Goal: Transaction & Acquisition: Purchase product/service

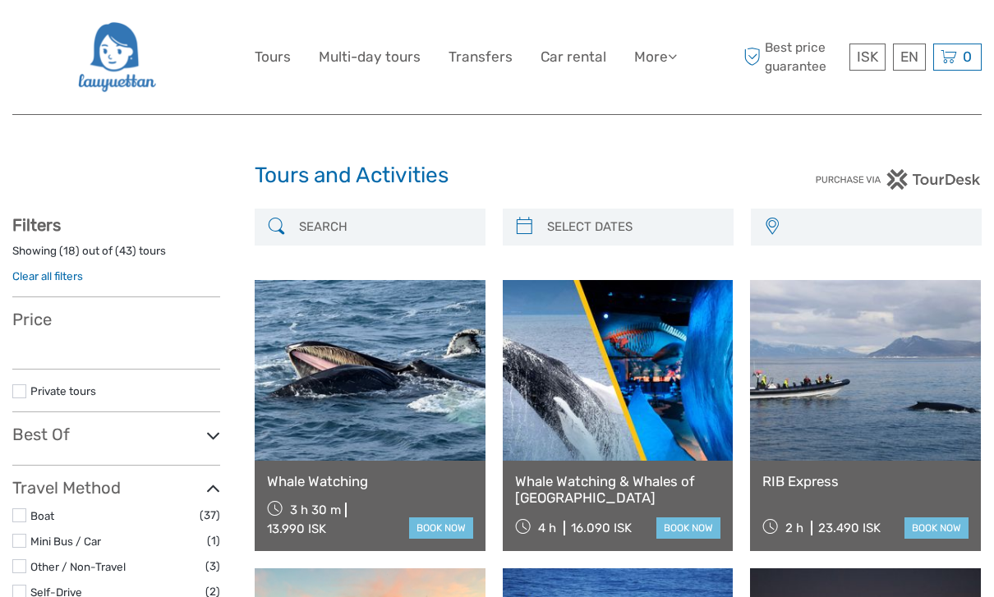
select select
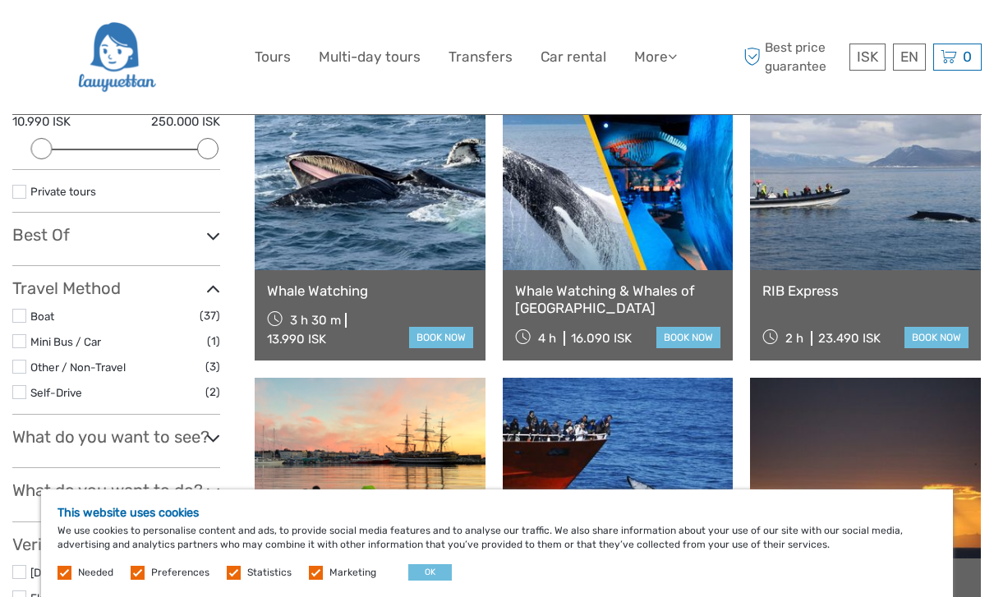
click at [421, 581] on button "OK" at bounding box center [430, 572] width 44 height 16
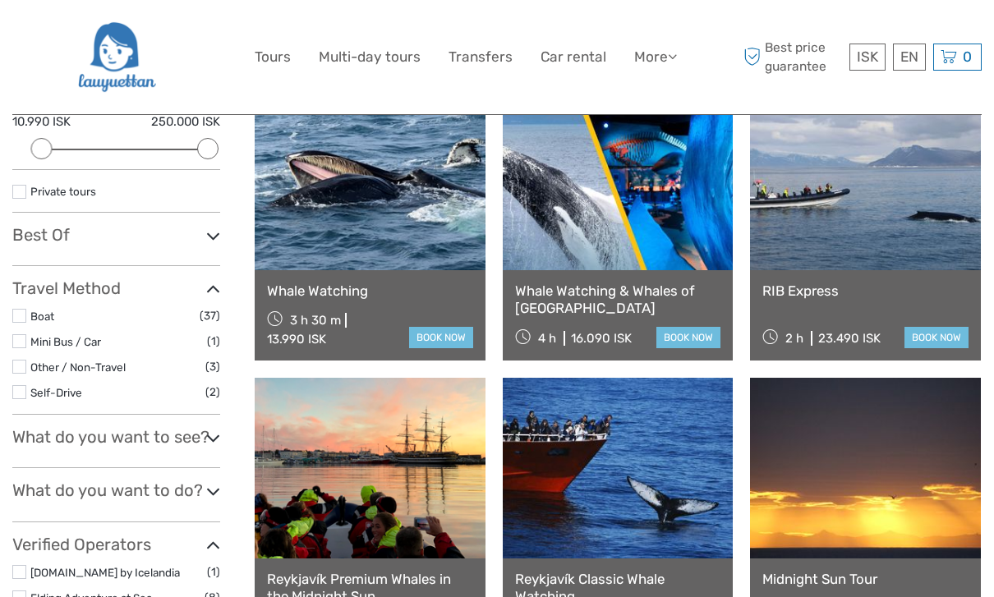
click at [214, 432] on icon at bounding box center [213, 438] width 14 height 22
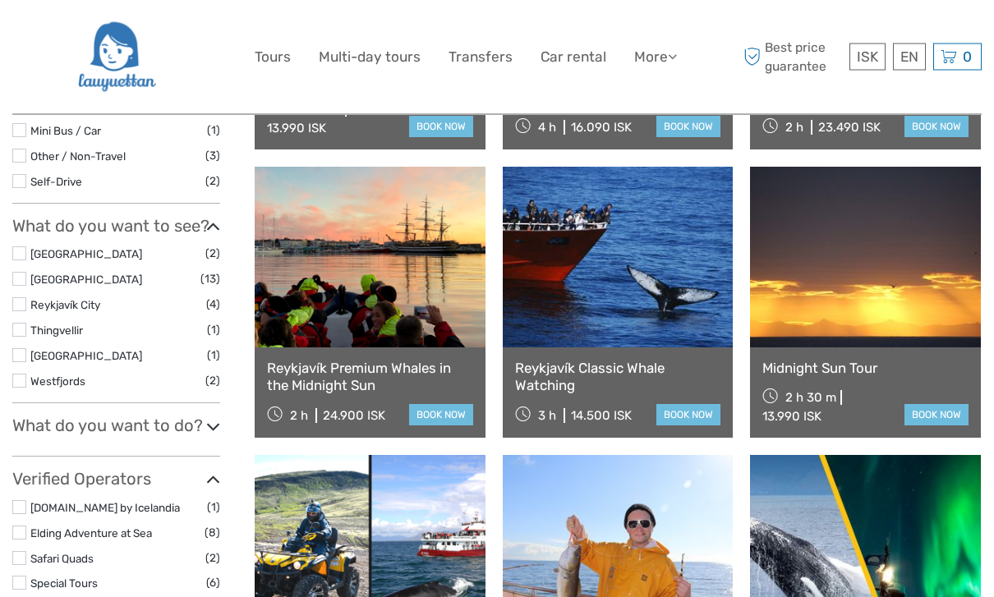
click at [213, 416] on icon at bounding box center [213, 427] width 14 height 22
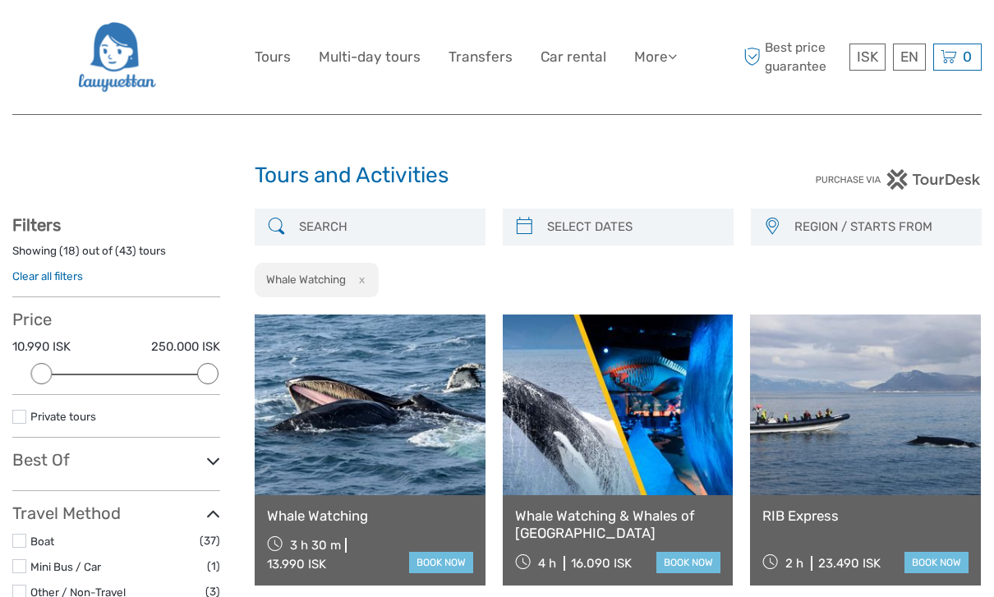
click at [884, 223] on span "REGION / STARTS FROM" at bounding box center [880, 226] width 186 height 27
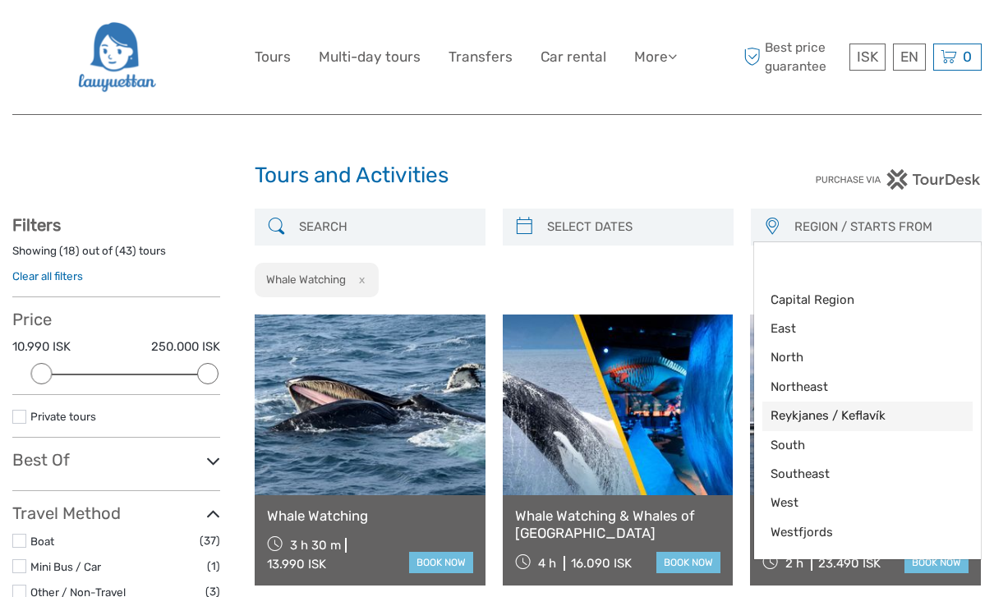
click at [887, 413] on span "Reykjanes / Keflavík" at bounding box center [853, 415] width 166 height 17
select select "Reykjanes / Keflavík"
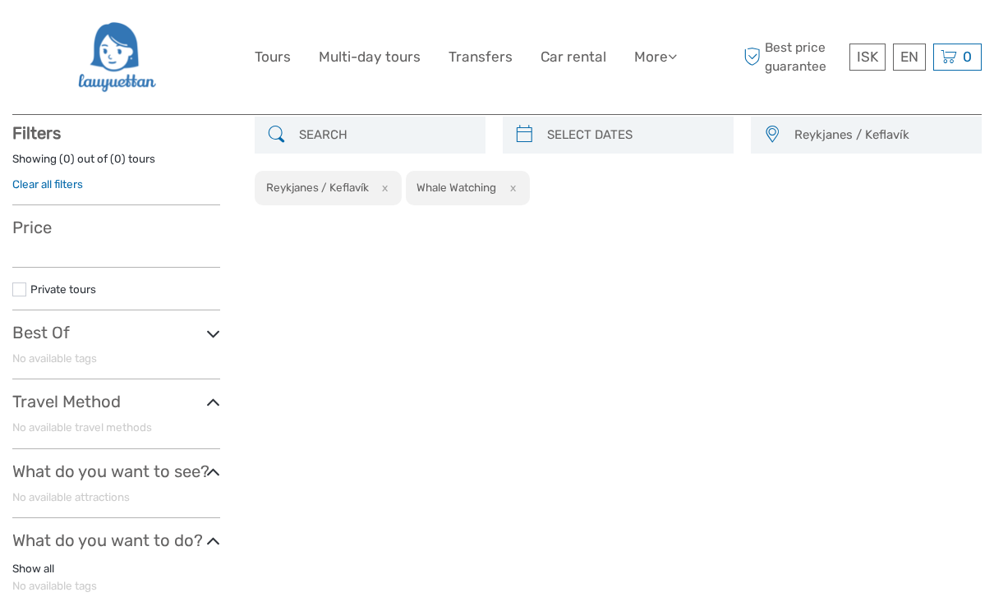
scroll to position [93, 0]
click at [912, 131] on span "Reykjanes / Keflavík" at bounding box center [880, 134] width 186 height 27
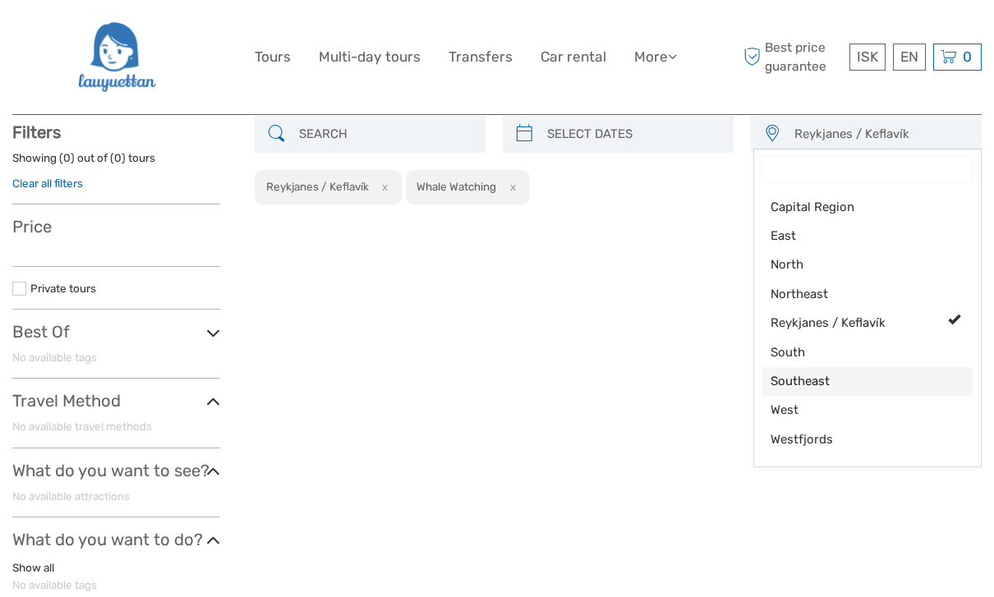
scroll to position [73, 0]
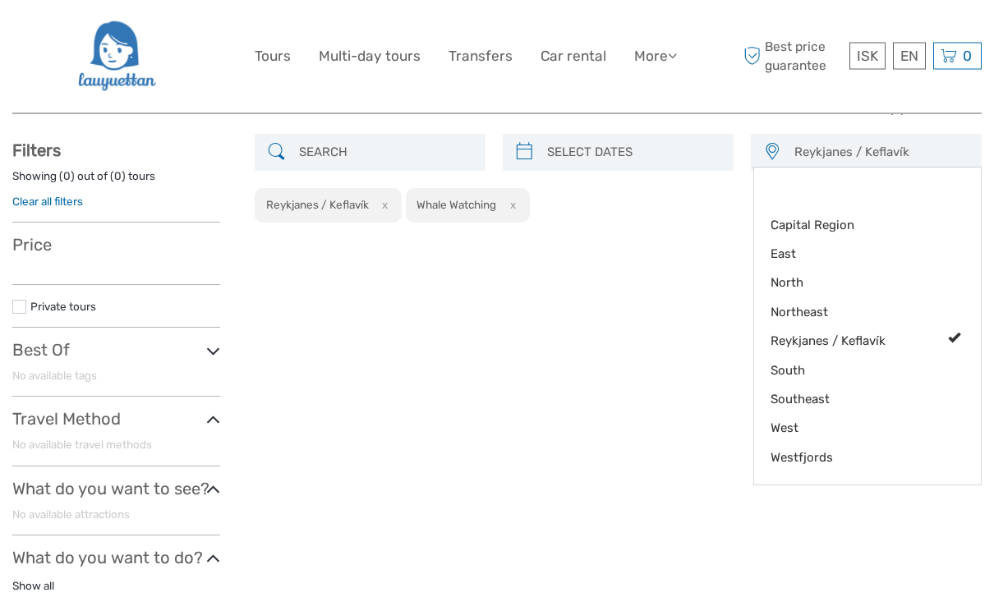
click at [388, 207] on div at bounding box center [497, 298] width 994 height 597
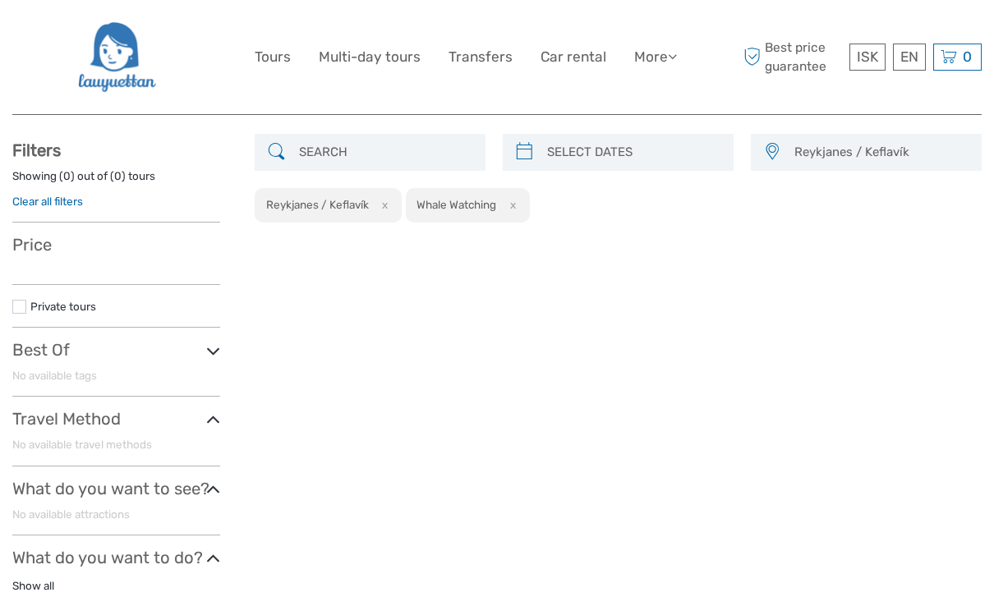
click at [383, 206] on button "x" at bounding box center [382, 204] width 22 height 17
select select
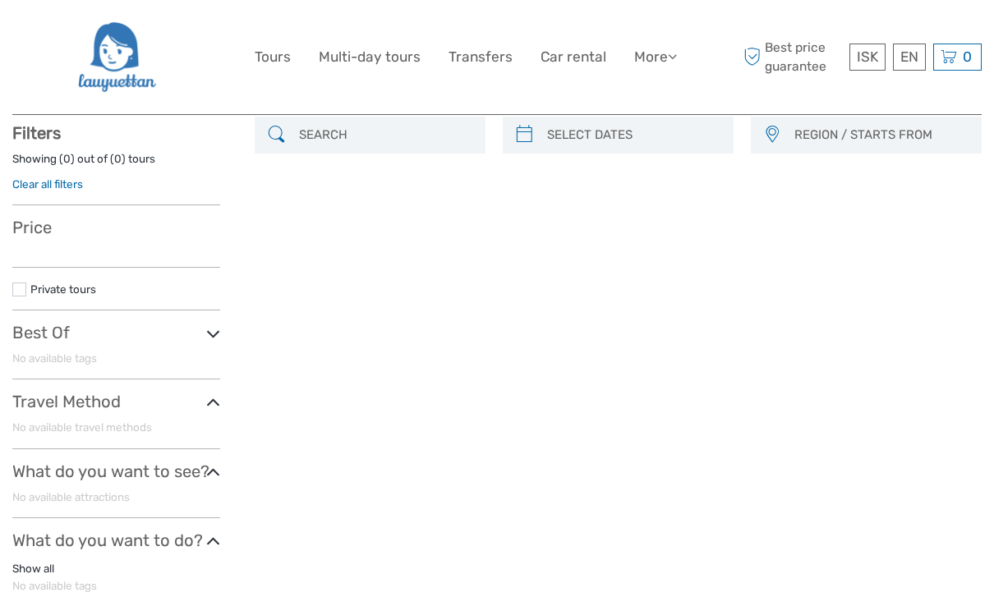
scroll to position [93, 0]
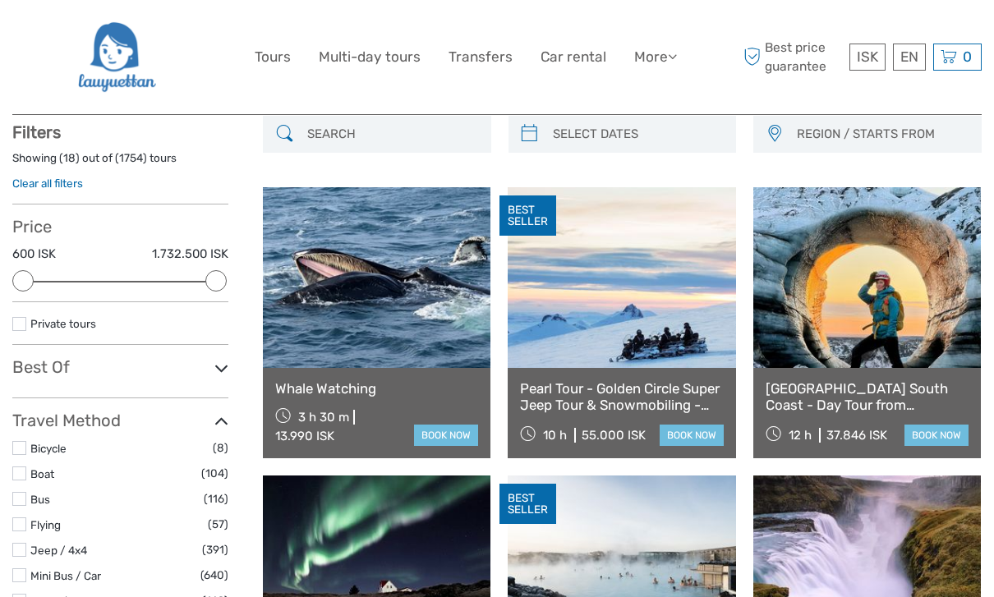
click at [812, 145] on span "REGION / STARTS FROM" at bounding box center [881, 134] width 184 height 27
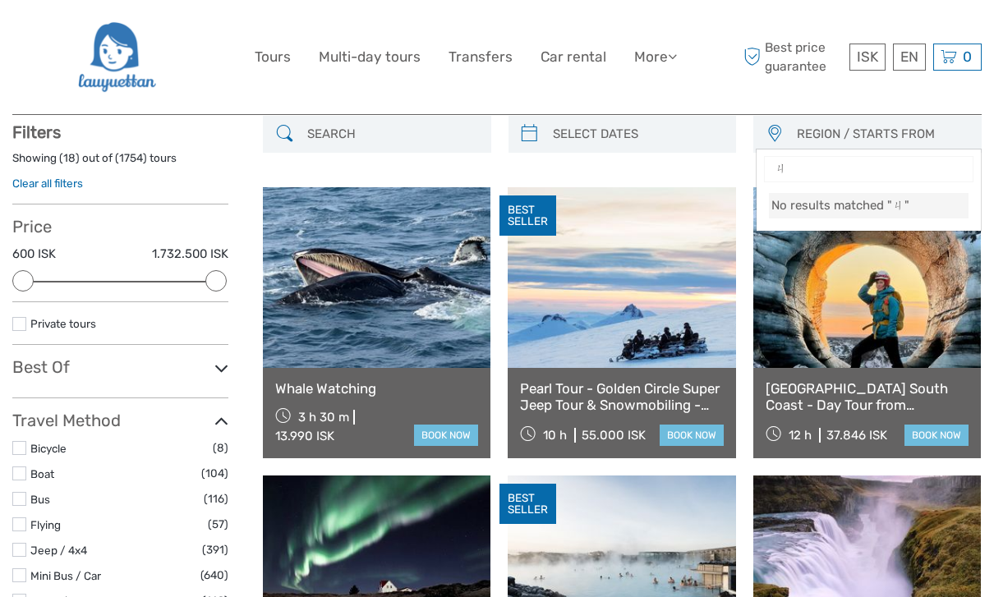
type input "ㄍ"
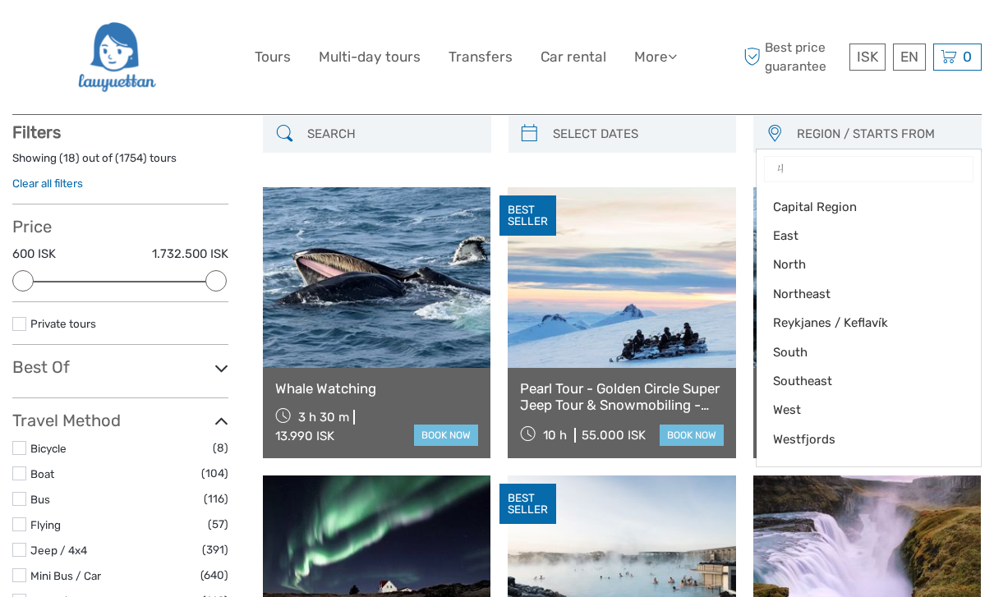
type input "ㄍ"
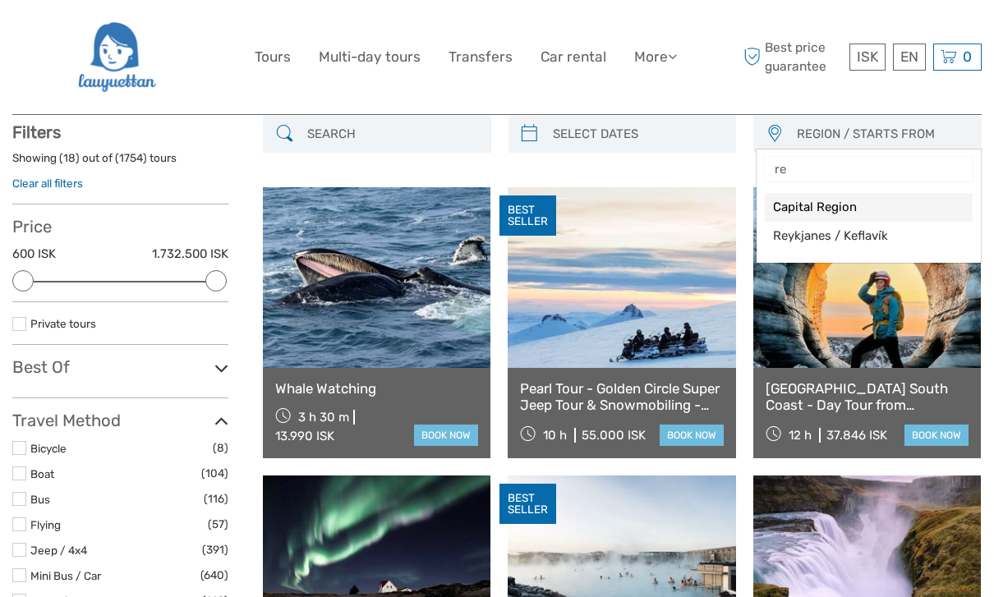
type input "r"
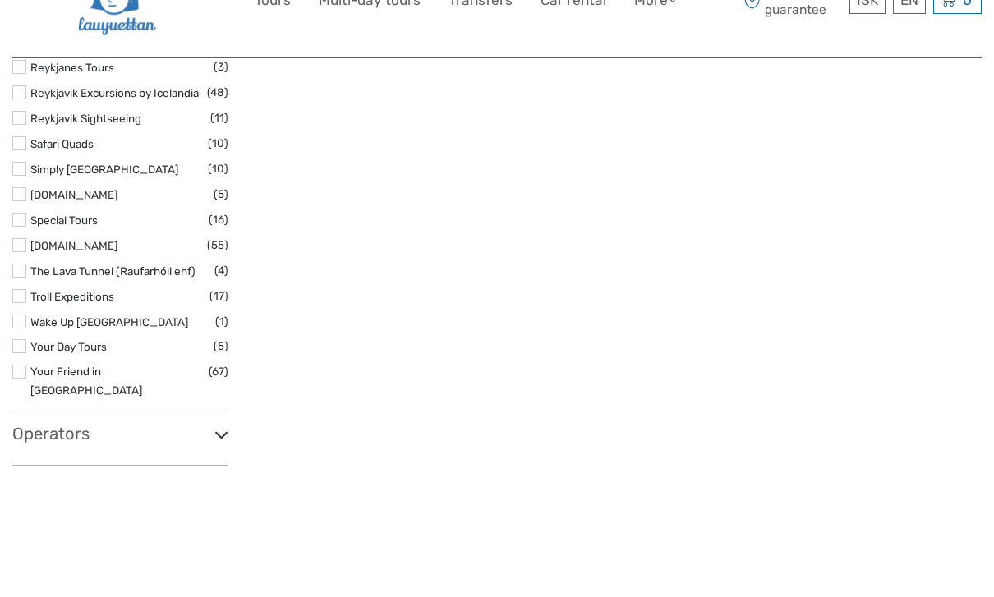
scroll to position [2618, 0]
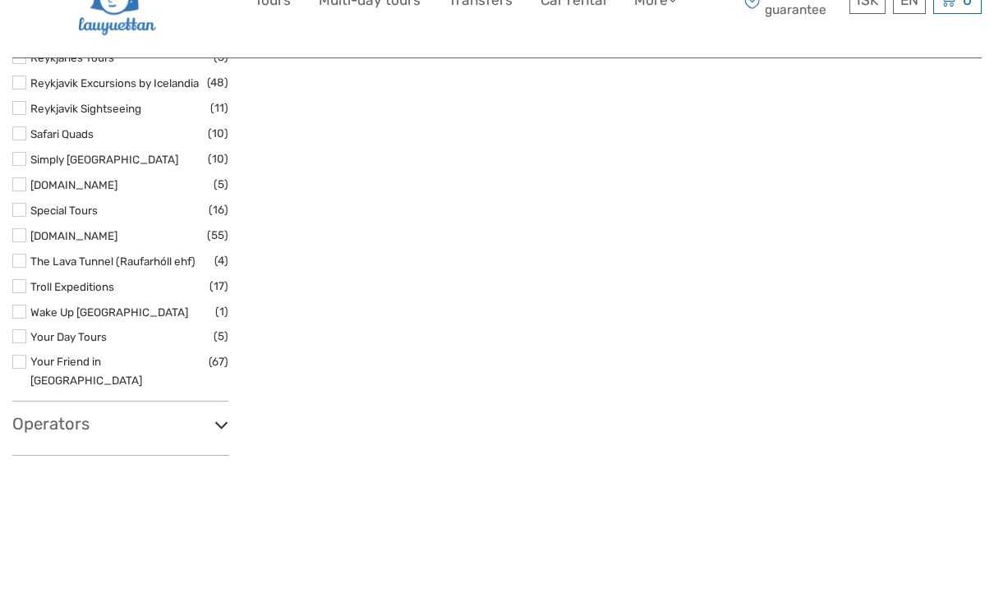
click at [213, 296] on div at bounding box center [497, 298] width 994 height 597
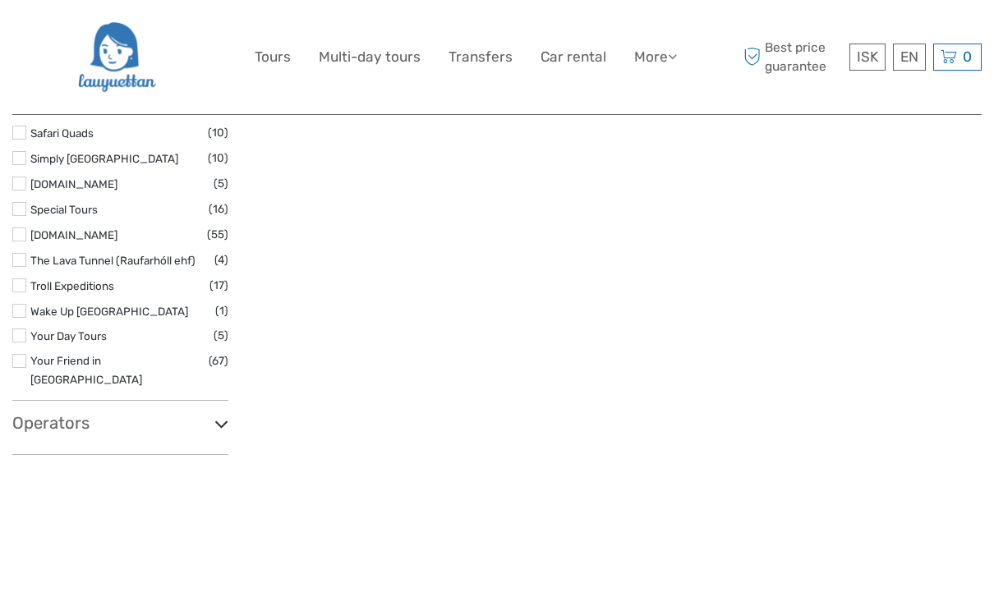
click at [214, 413] on icon at bounding box center [221, 424] width 14 height 22
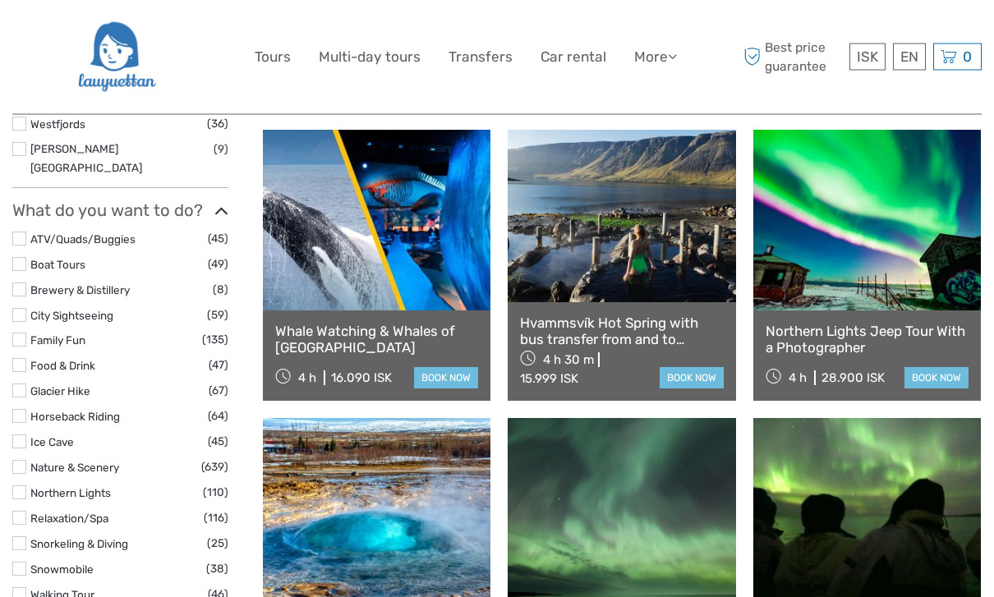
scroll to position [1453, 0]
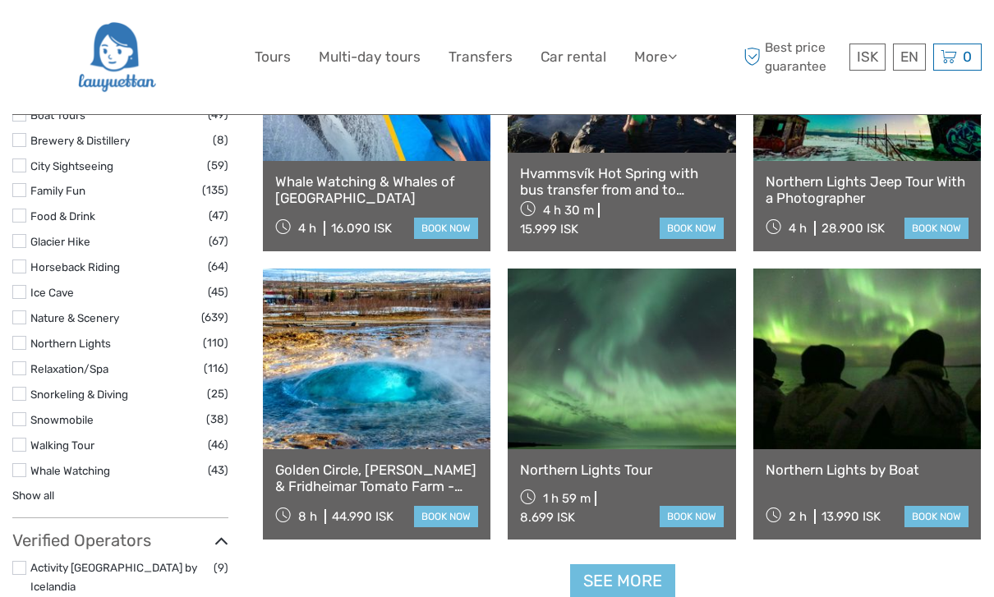
drag, startPoint x: 21, startPoint y: 412, endPoint x: 21, endPoint y: 635, distance: 222.5
click at [21, 463] on label at bounding box center [19, 470] width 14 height 14
click at [0, 0] on input "checkbox" at bounding box center [0, 0] width 0 height 0
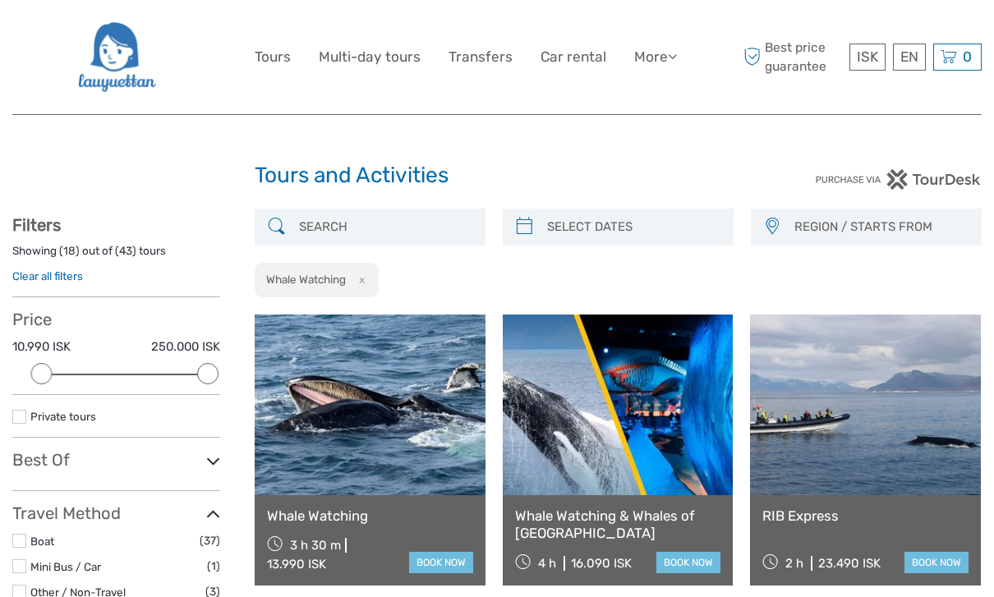
type input "06/09/2025"
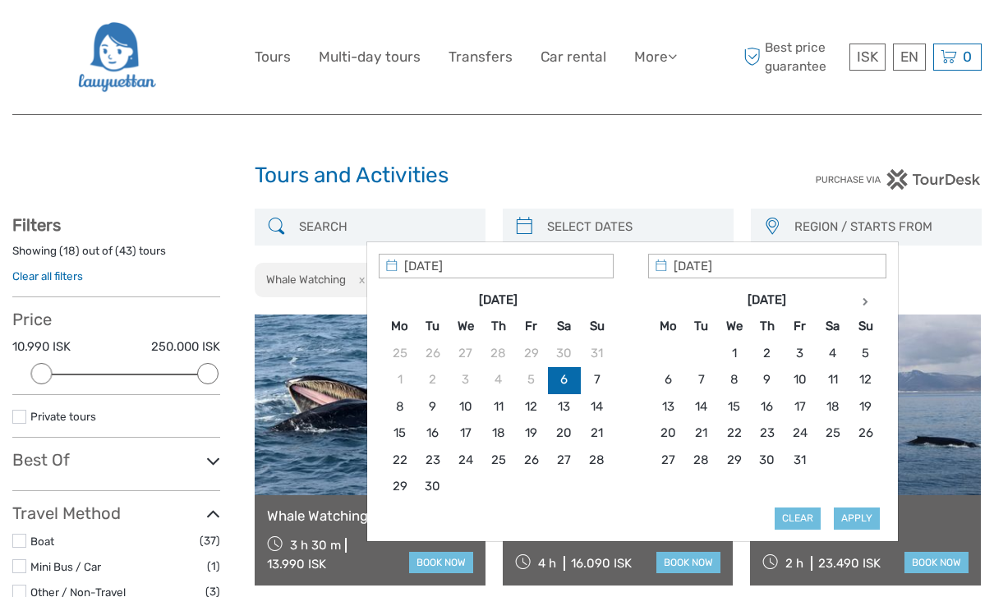
click at [652, 221] on input "search" at bounding box center [632, 227] width 185 height 29
type input "09/10/2025"
click at [846, 511] on button "Apply" at bounding box center [856, 517] width 46 height 21
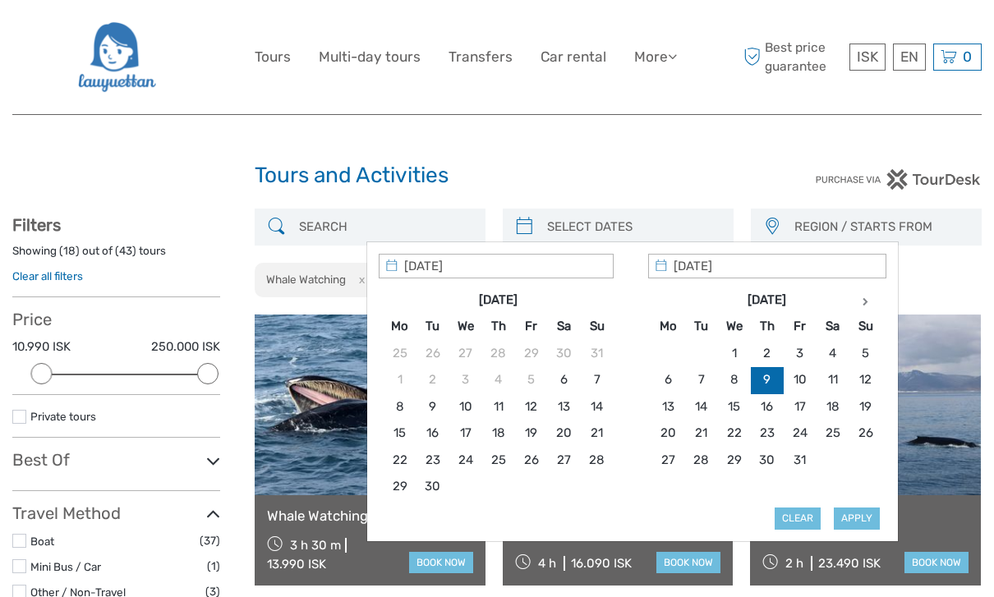
type input "09/10/2025 - 09/10/2025"
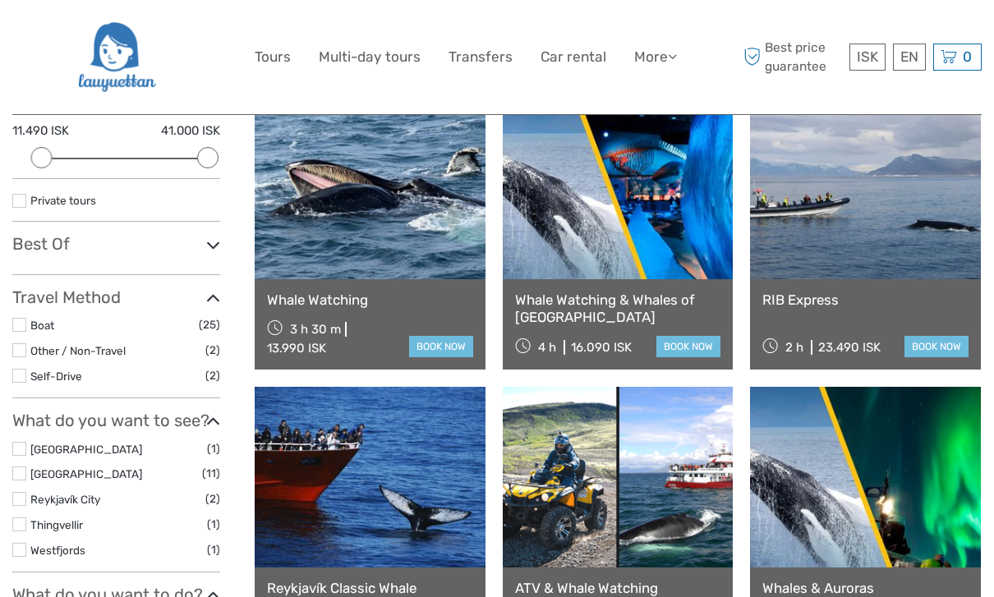
scroll to position [195, 0]
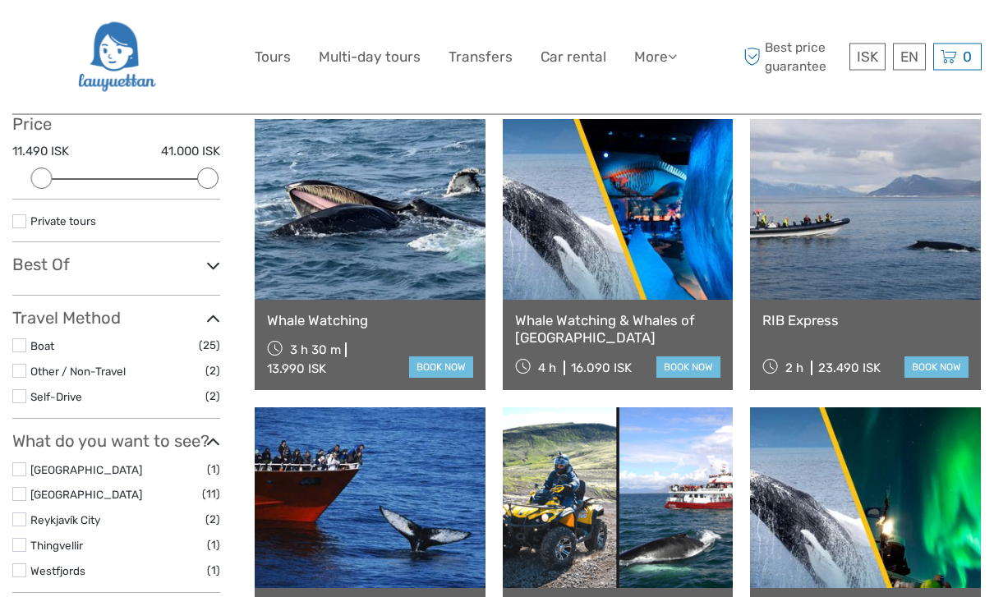
click at [640, 317] on link "Whale Watching & Whales of Iceland Museum" at bounding box center [618, 330] width 206 height 34
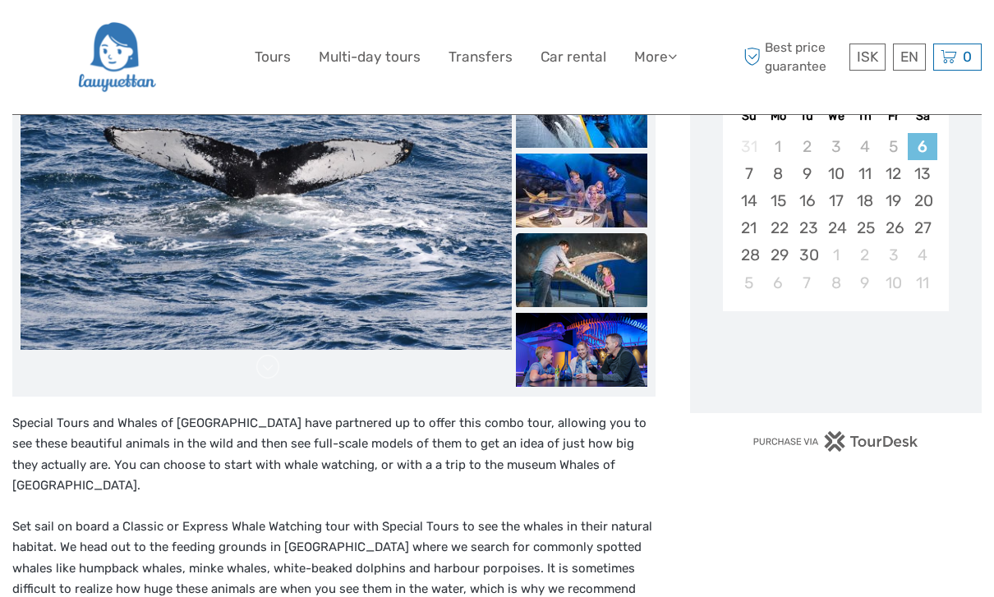
scroll to position [291, 0]
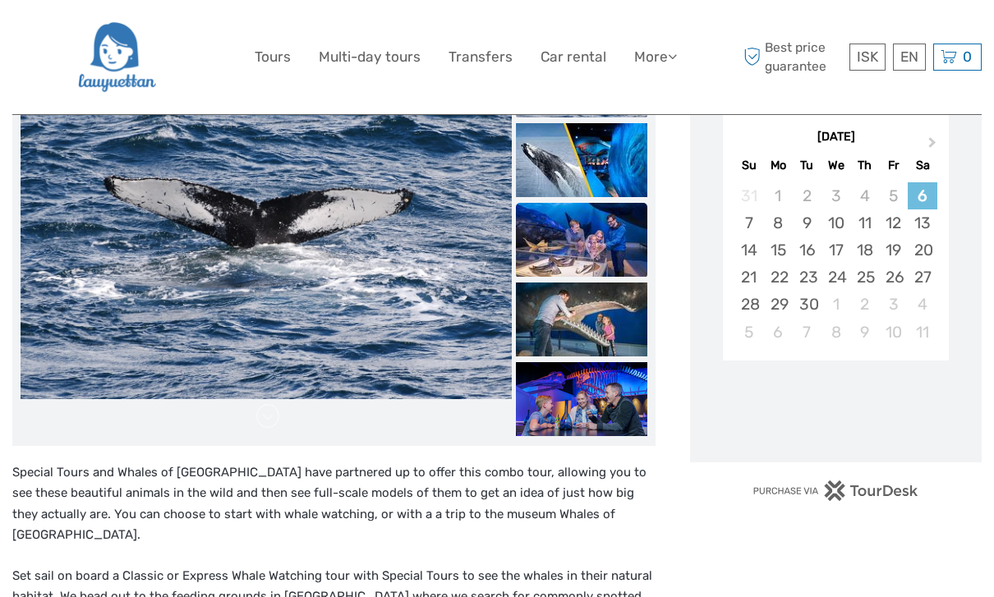
click at [599, 256] on img at bounding box center [581, 240] width 131 height 74
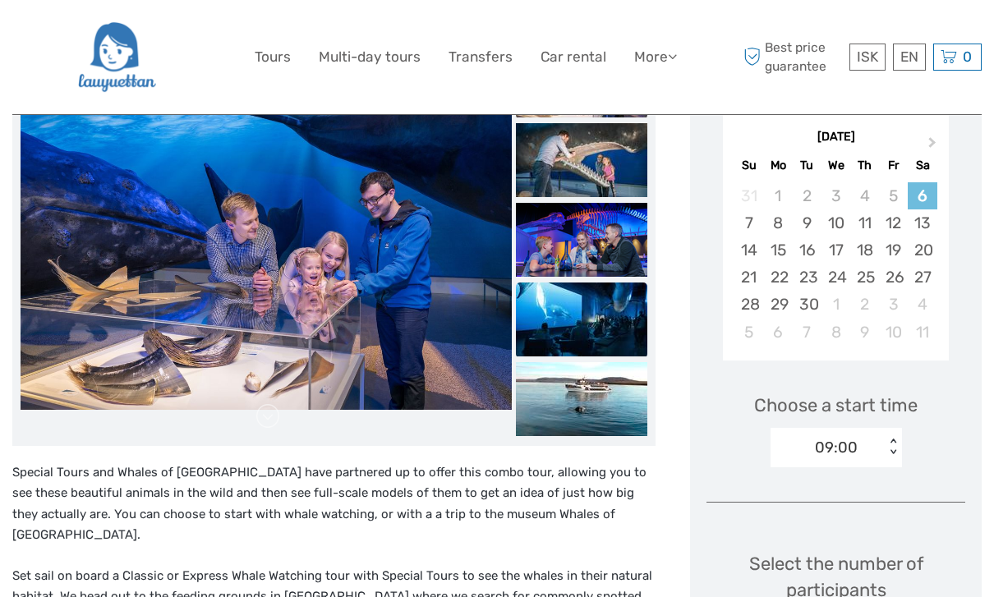
click at [593, 310] on img at bounding box center [581, 319] width 131 height 74
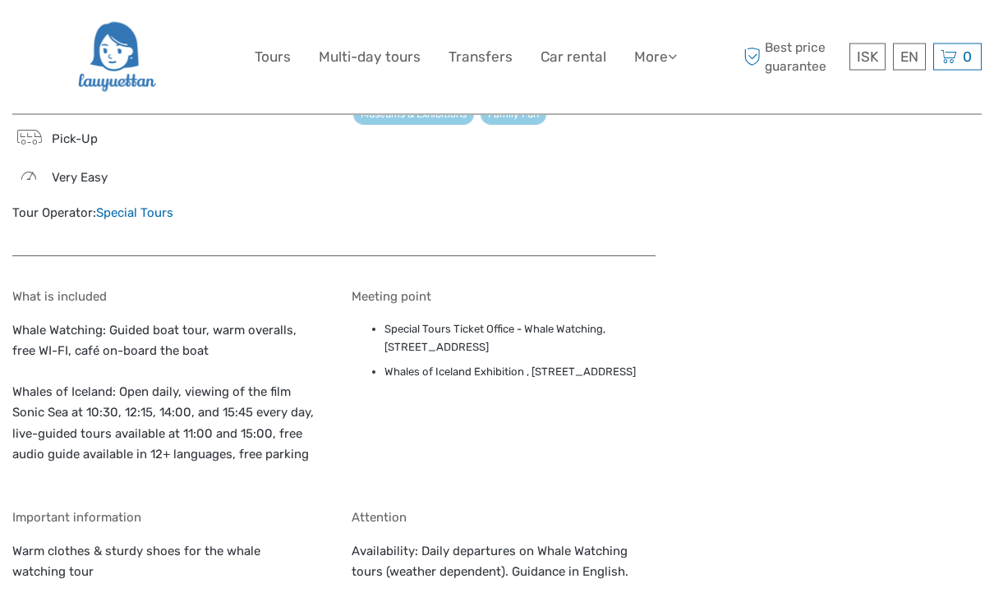
scroll to position [1397, 0]
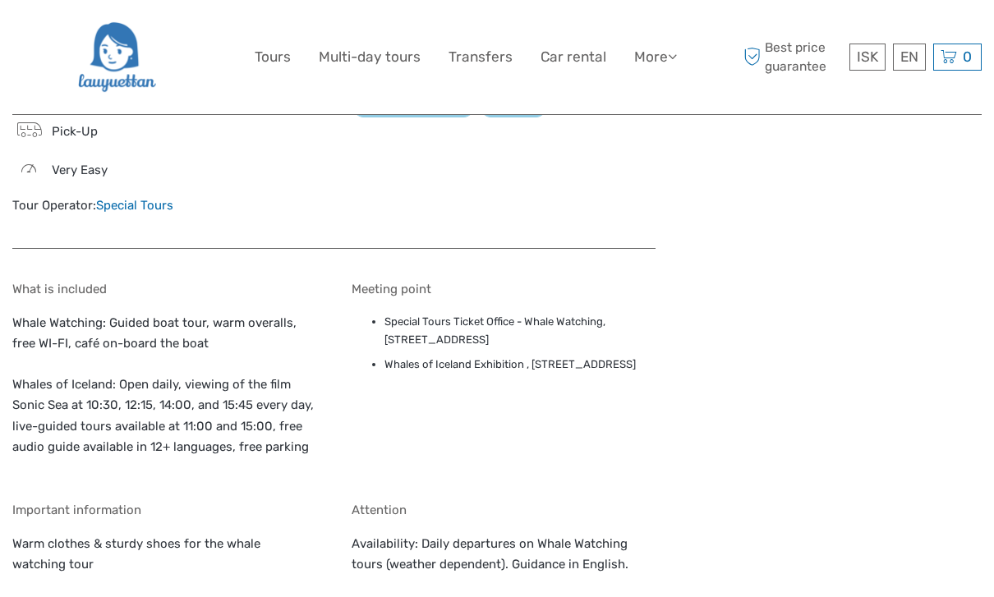
drag, startPoint x: 386, startPoint y: 308, endPoint x: 502, endPoint y: 307, distance: 115.8
click at [502, 313] on ul "Special Tours Ticket Office - Whale Watching, Geirsgata 11, Reykjavík, 101 Whal…" at bounding box center [503, 344] width 305 height 62
drag, startPoint x: 386, startPoint y: 310, endPoint x: 521, endPoint y: 310, distance: 135.5
click at [521, 356] on li "Whales of Iceland Exhibition , Fiskislóð 23, Reykjavík, 101" at bounding box center [520, 365] width 272 height 18
copy li "Whales of Iceland Exhibition"
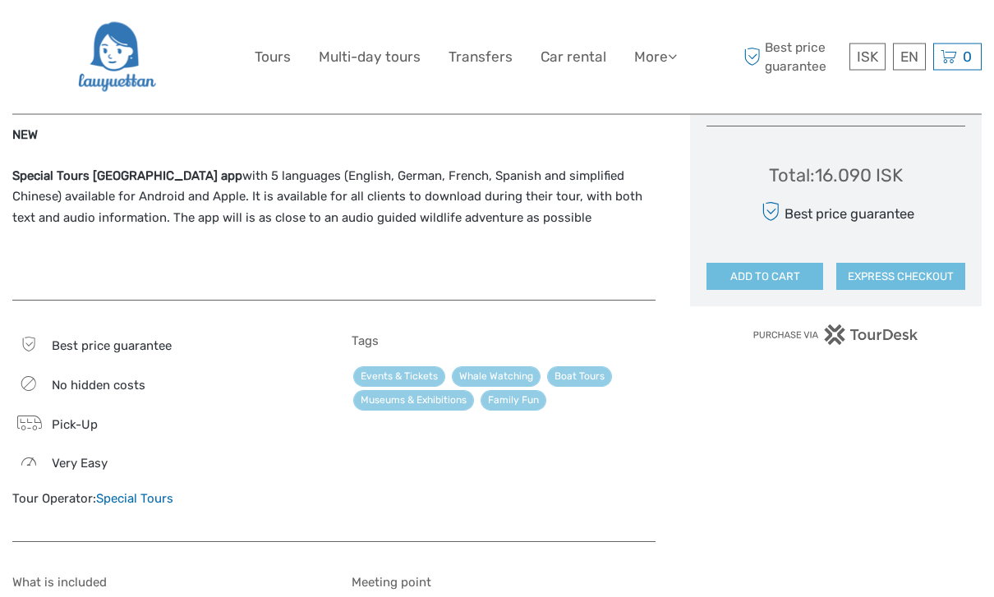
scroll to position [1106, 0]
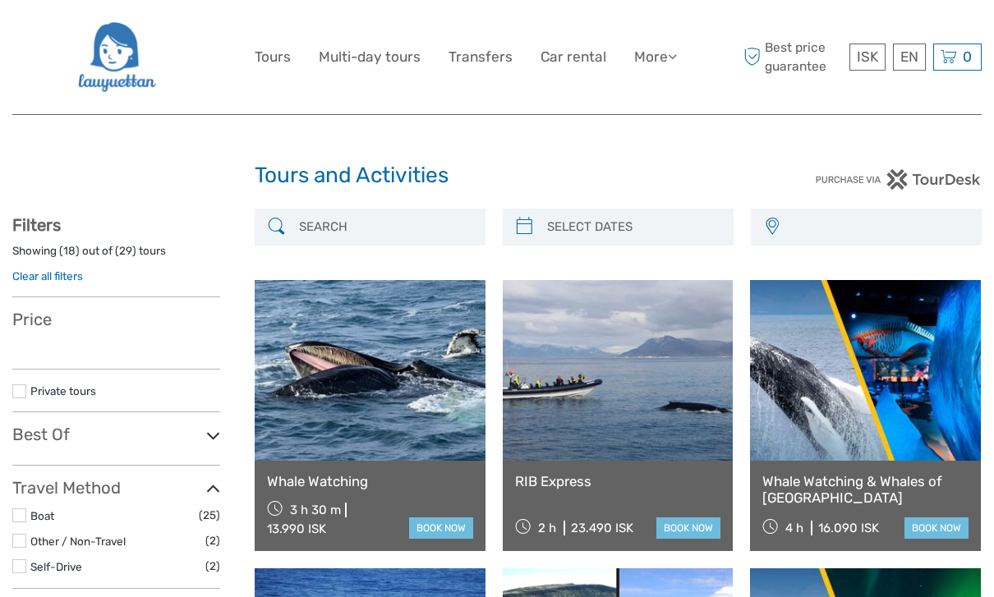
select select
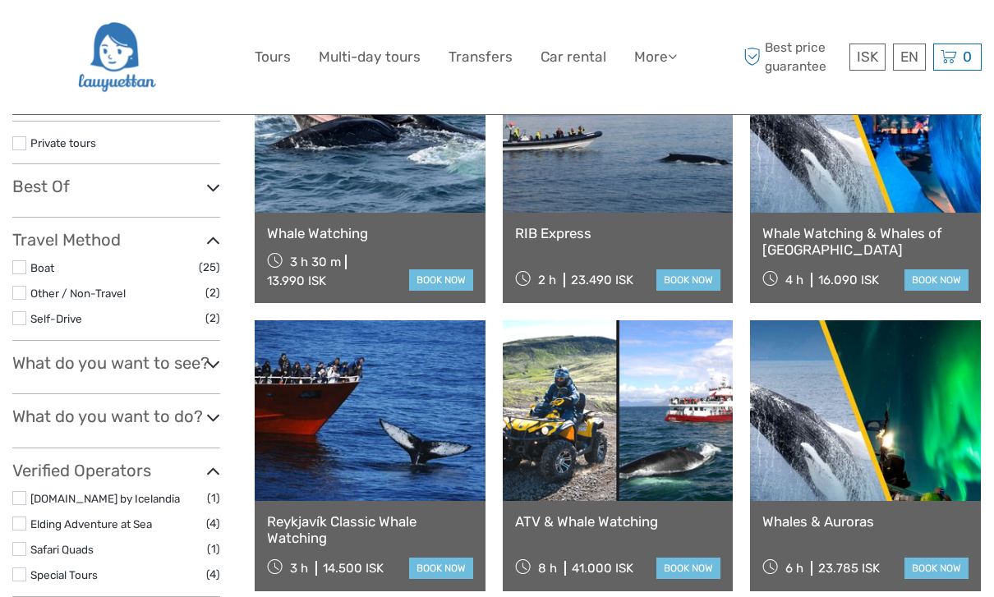
type input "09/10/2025 - 09/10/2025"
select select
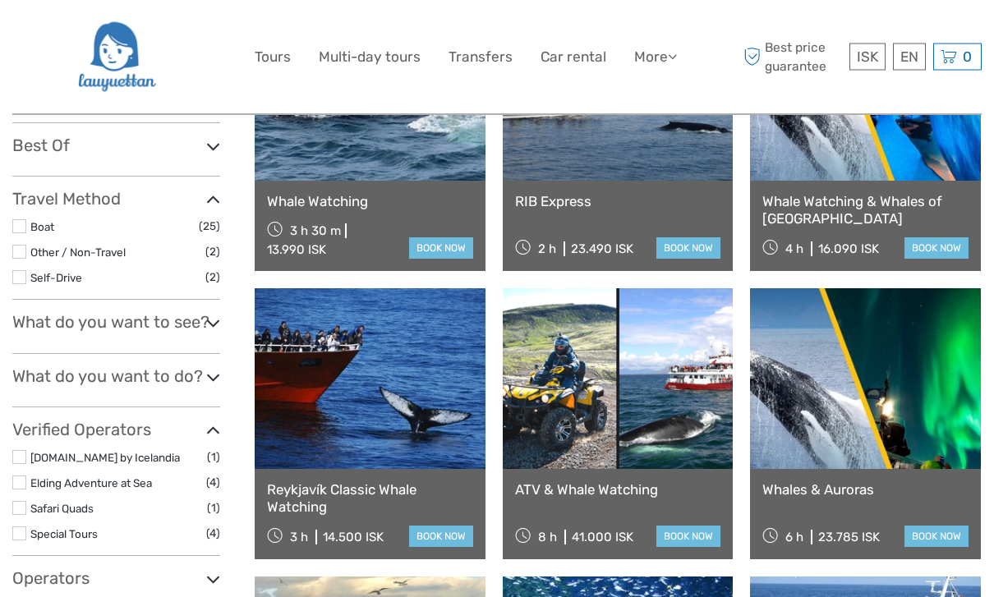
scroll to position [314, 0]
click at [425, 249] on link "book now" at bounding box center [441, 247] width 64 height 21
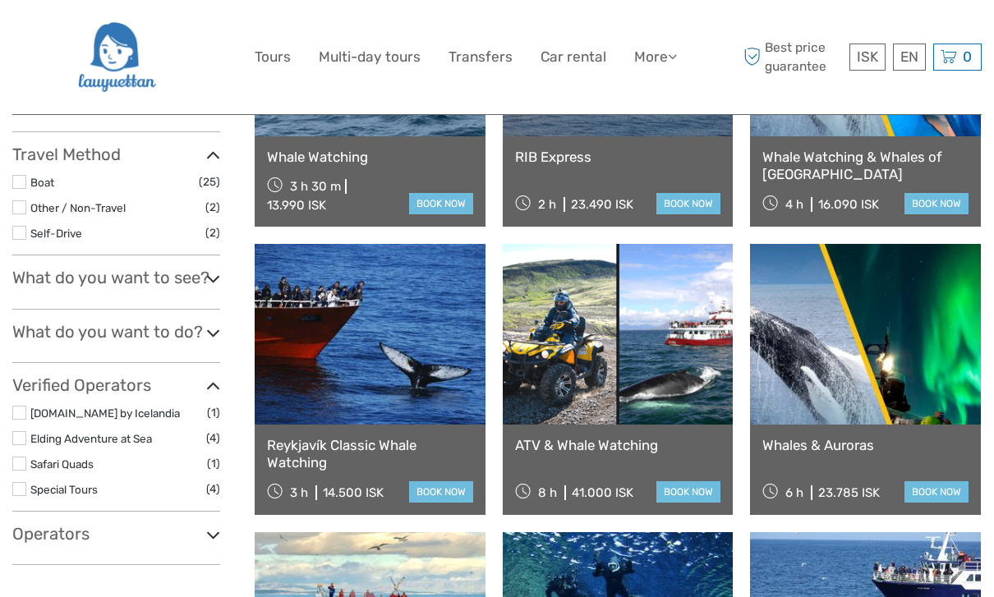
scroll to position [358, 0]
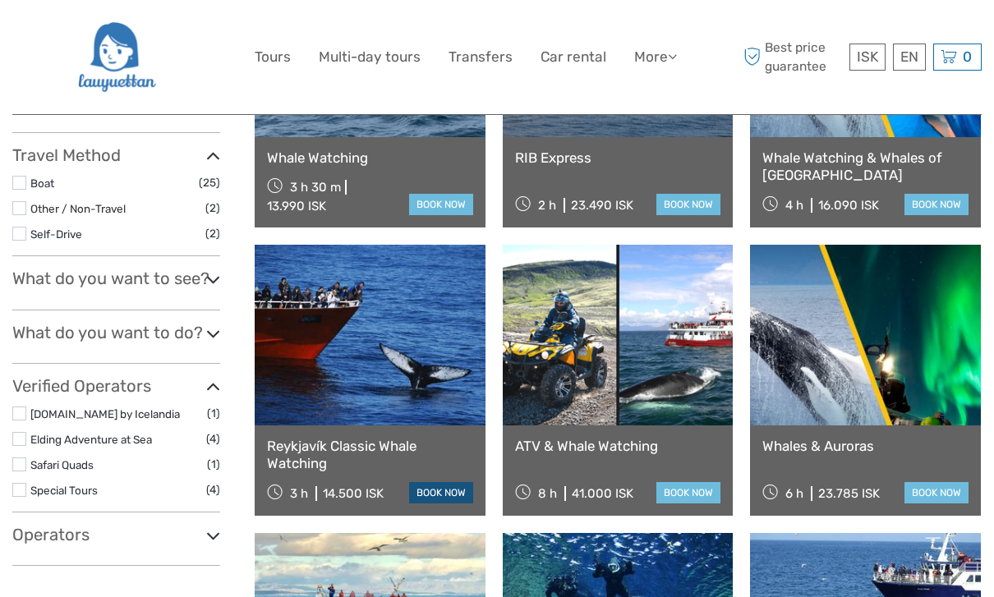
click at [438, 491] on link "book now" at bounding box center [441, 492] width 64 height 21
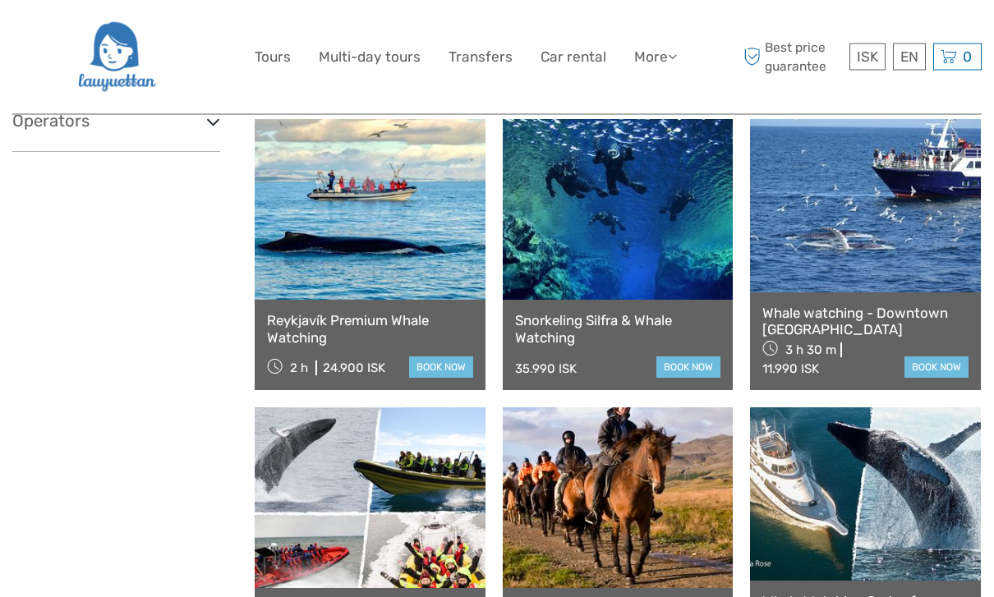
scroll to position [804, 0]
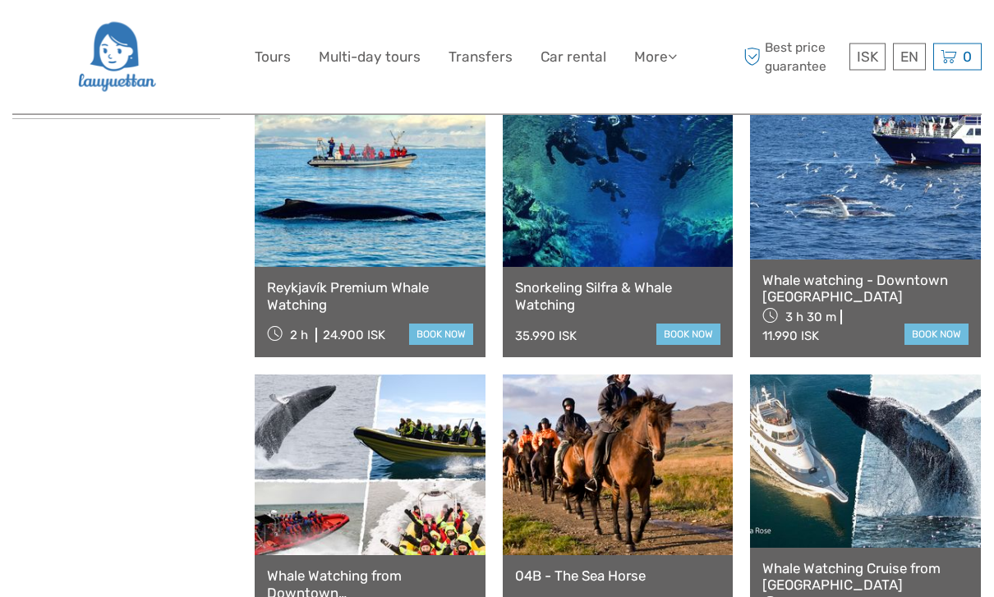
click at [325, 291] on link "Reykjavík Premium Whale Watching" at bounding box center [370, 297] width 206 height 34
click at [369, 187] on link at bounding box center [370, 177] width 231 height 181
click at [388, 159] on link at bounding box center [370, 177] width 231 height 181
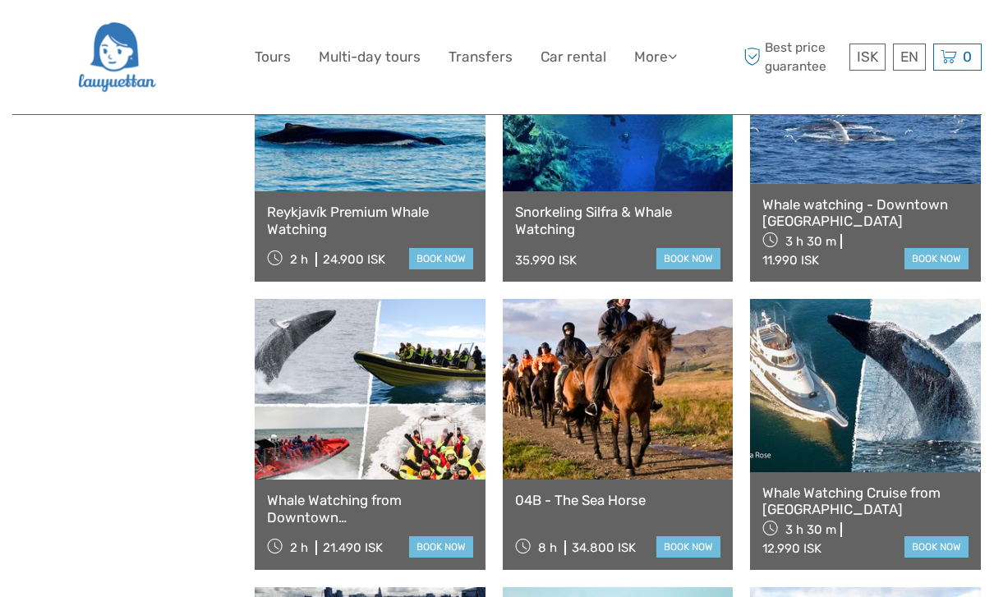
click at [365, 167] on link at bounding box center [370, 101] width 231 height 181
click at [804, 435] on link at bounding box center [865, 385] width 231 height 172
click at [580, 177] on link at bounding box center [618, 101] width 231 height 181
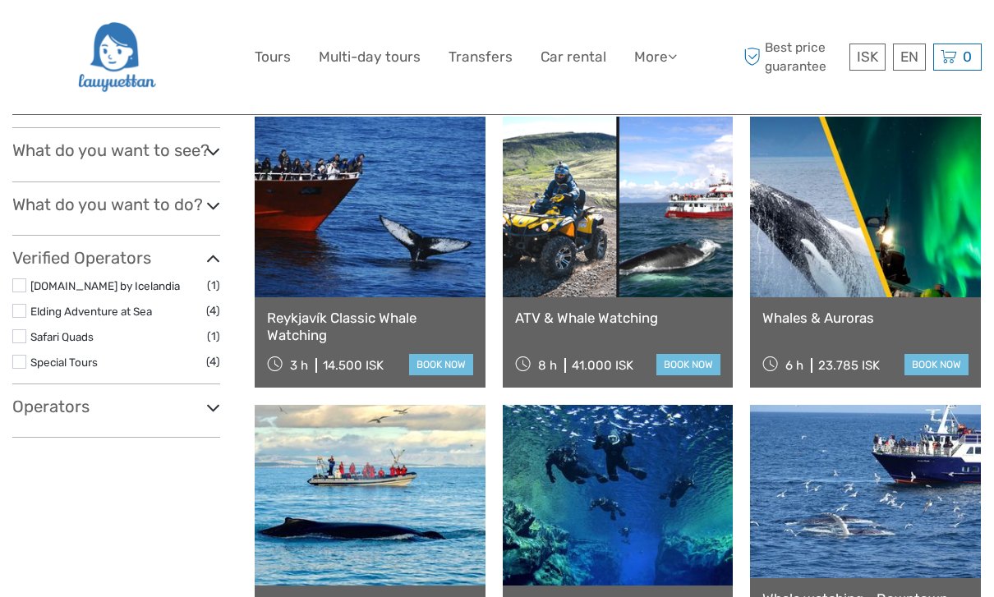
scroll to position [0, 0]
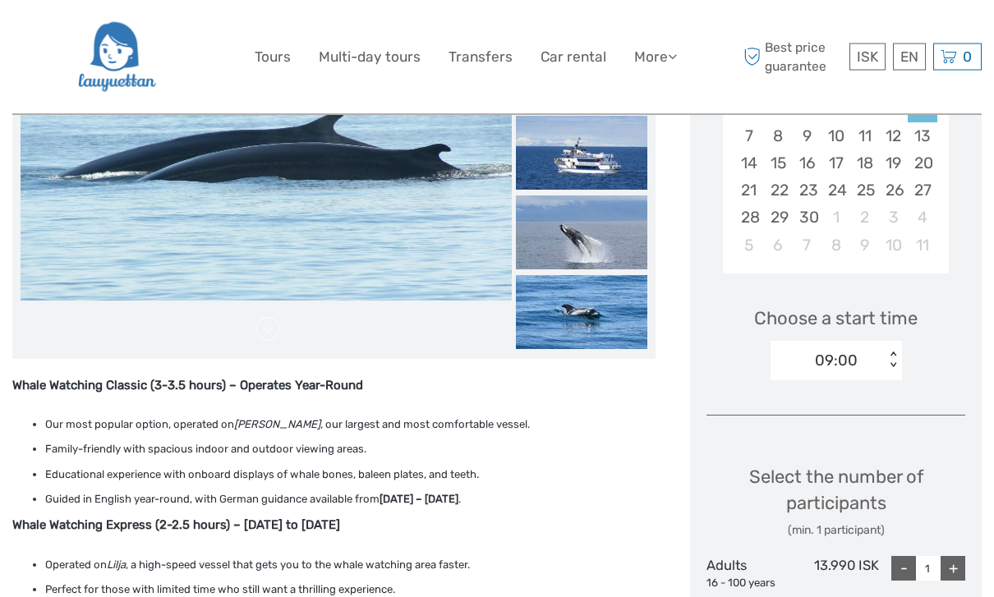
scroll to position [646, 0]
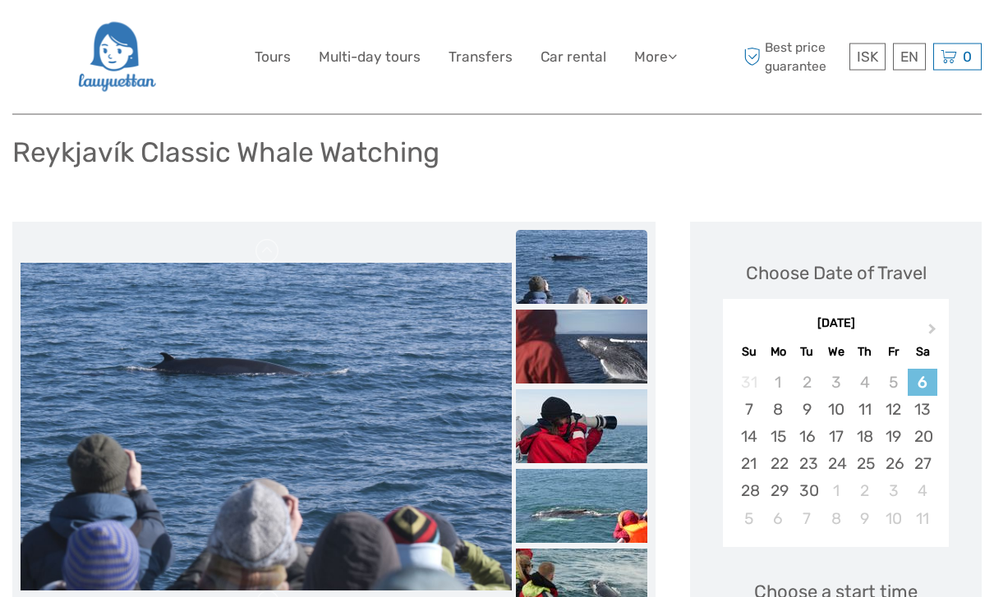
scroll to position [104, 0]
click at [548, 339] on img at bounding box center [581, 347] width 131 height 74
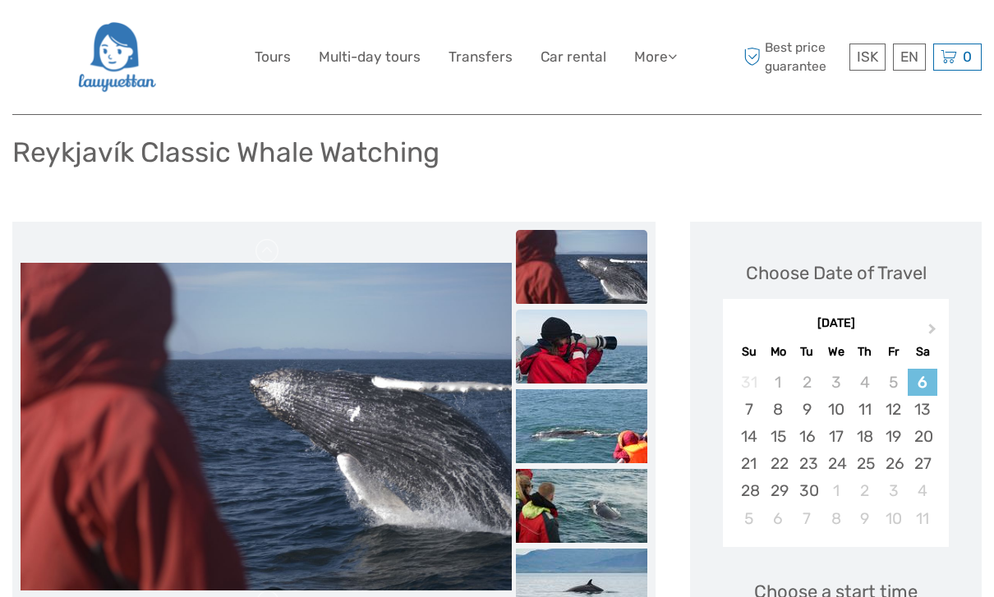
click at [568, 352] on img at bounding box center [581, 347] width 131 height 74
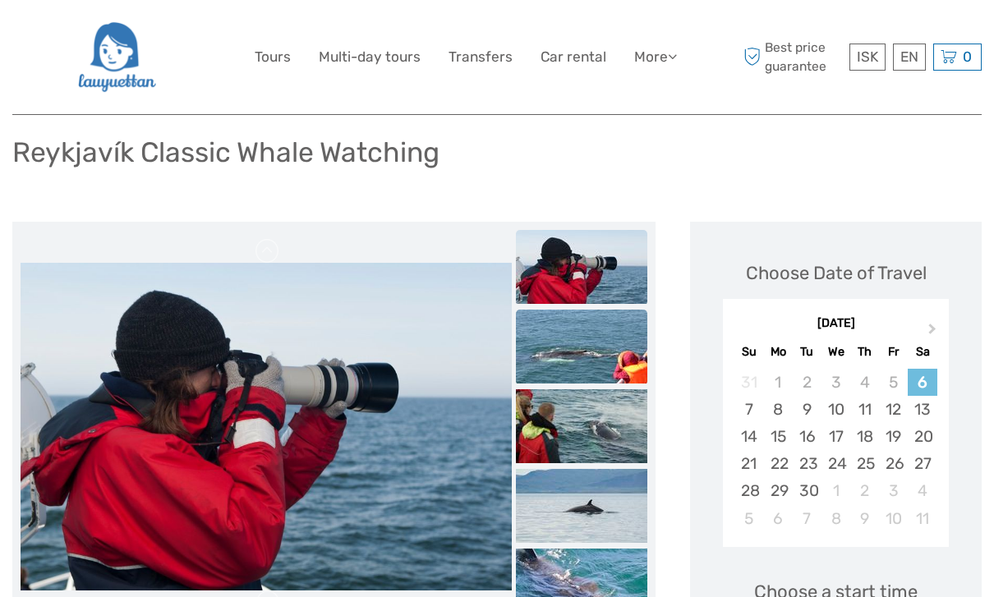
click at [569, 351] on img at bounding box center [581, 347] width 131 height 74
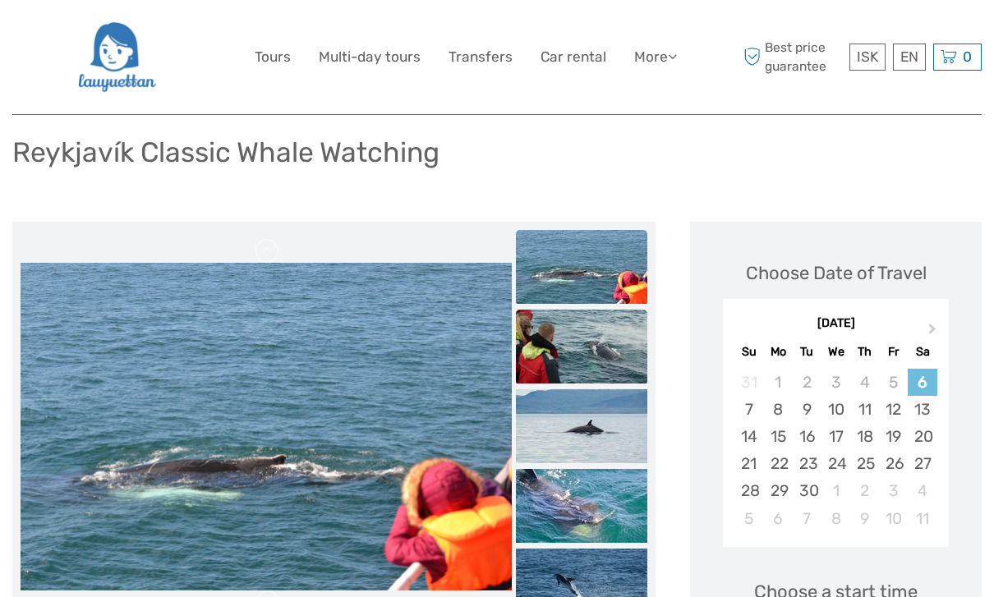
click at [575, 370] on img at bounding box center [581, 347] width 131 height 74
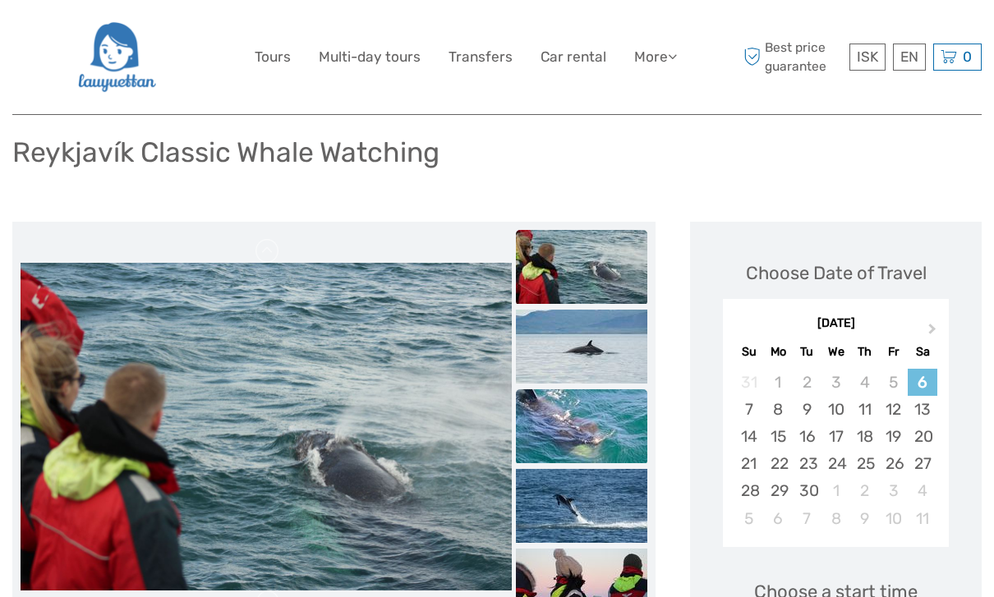
click at [576, 417] on img at bounding box center [581, 426] width 131 height 74
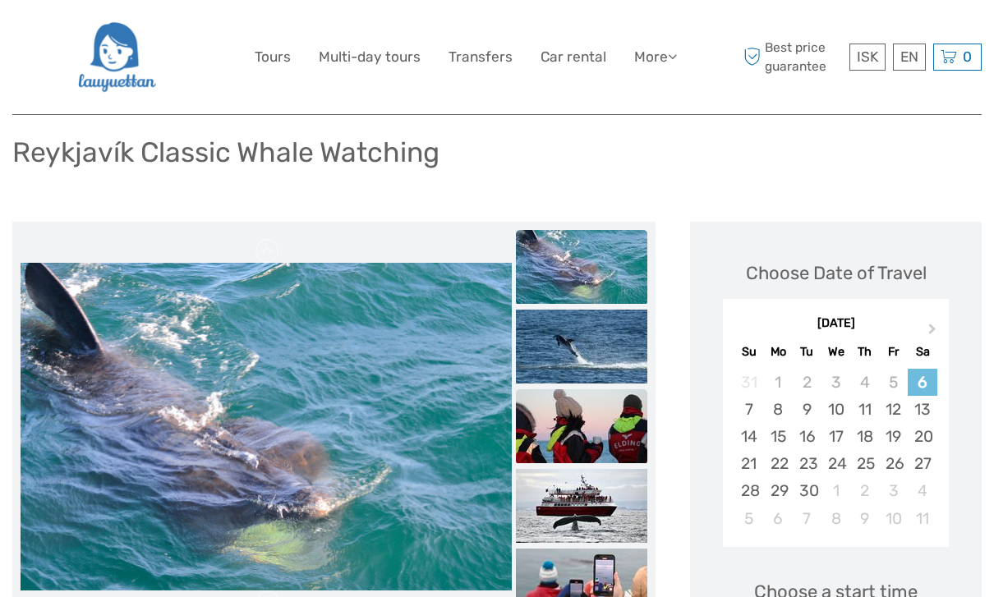
click at [578, 431] on img at bounding box center [581, 426] width 131 height 74
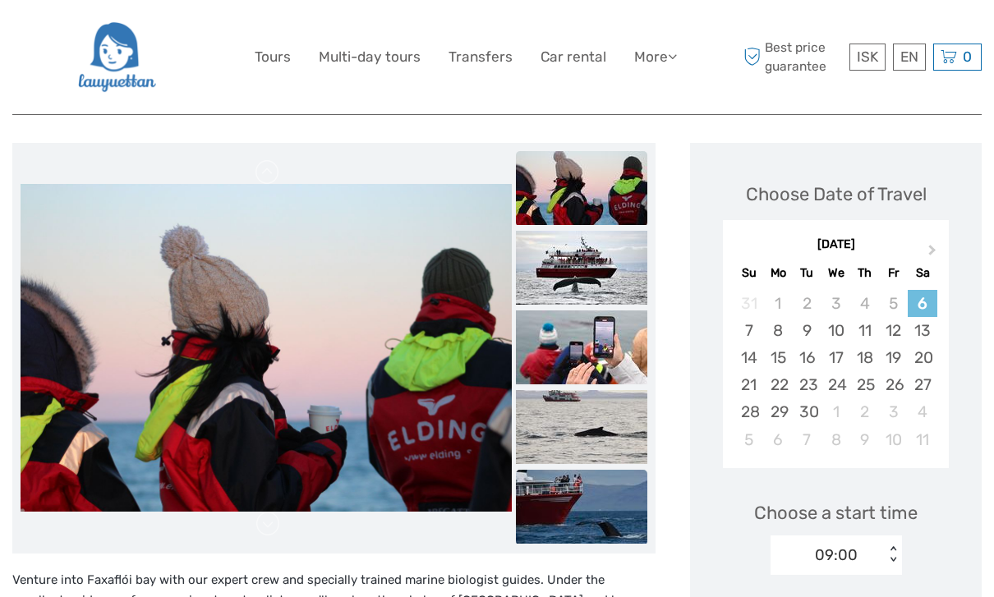
scroll to position [227, 0]
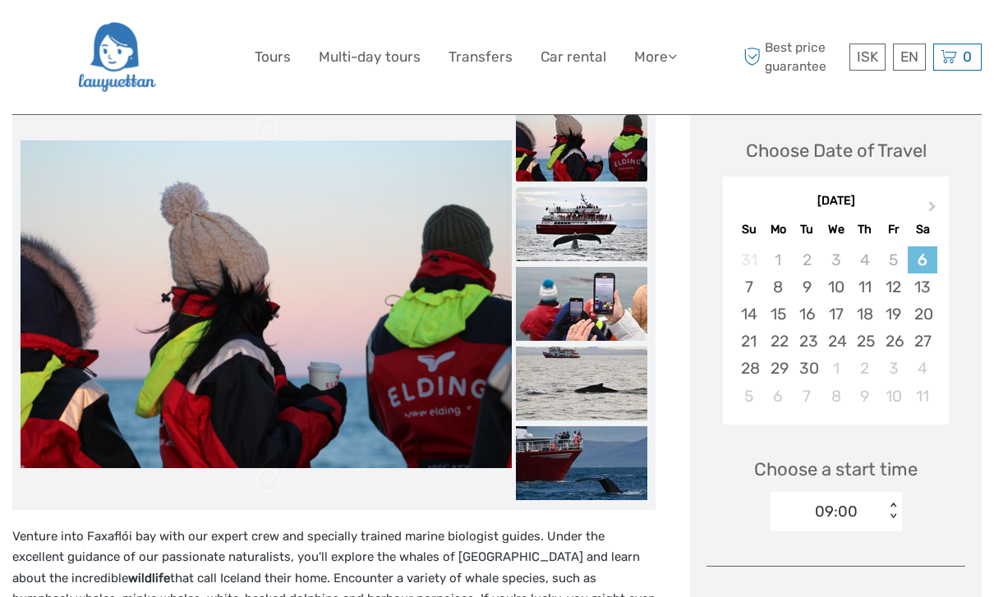
click at [590, 256] on img at bounding box center [581, 224] width 131 height 74
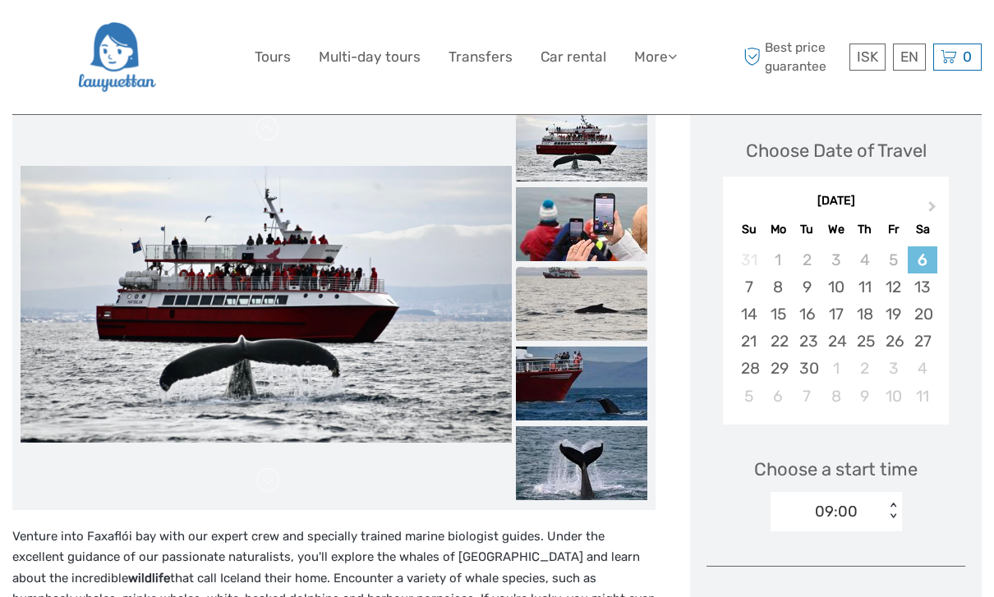
click at [593, 284] on img at bounding box center [581, 304] width 131 height 74
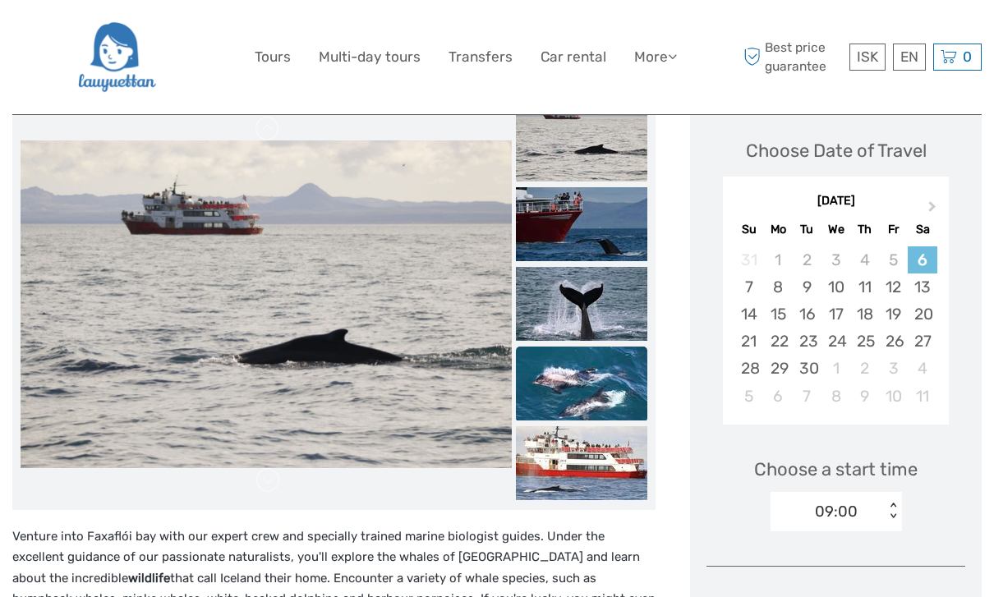
click at [592, 372] on img at bounding box center [581, 383] width 131 height 74
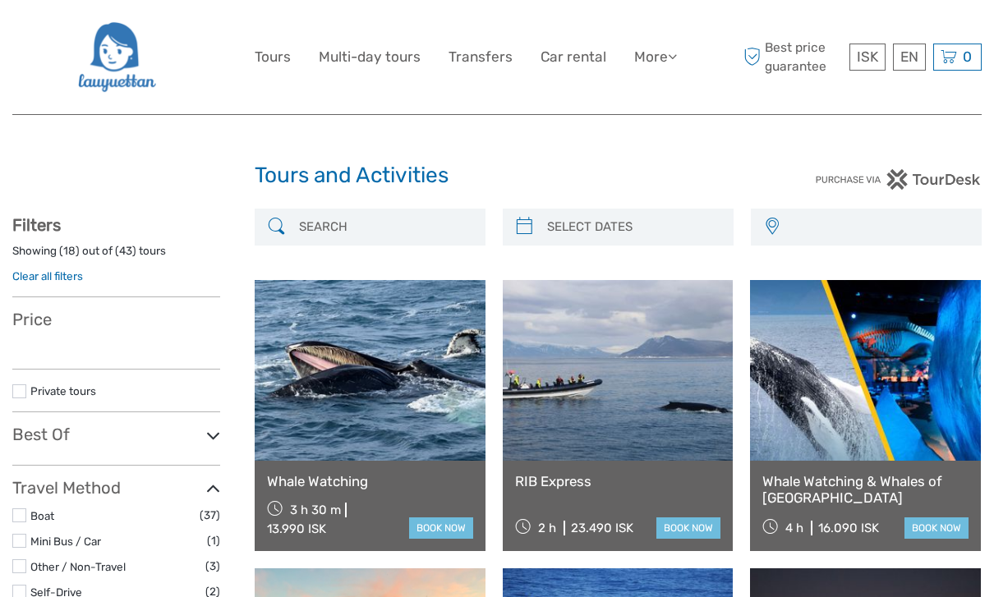
select select
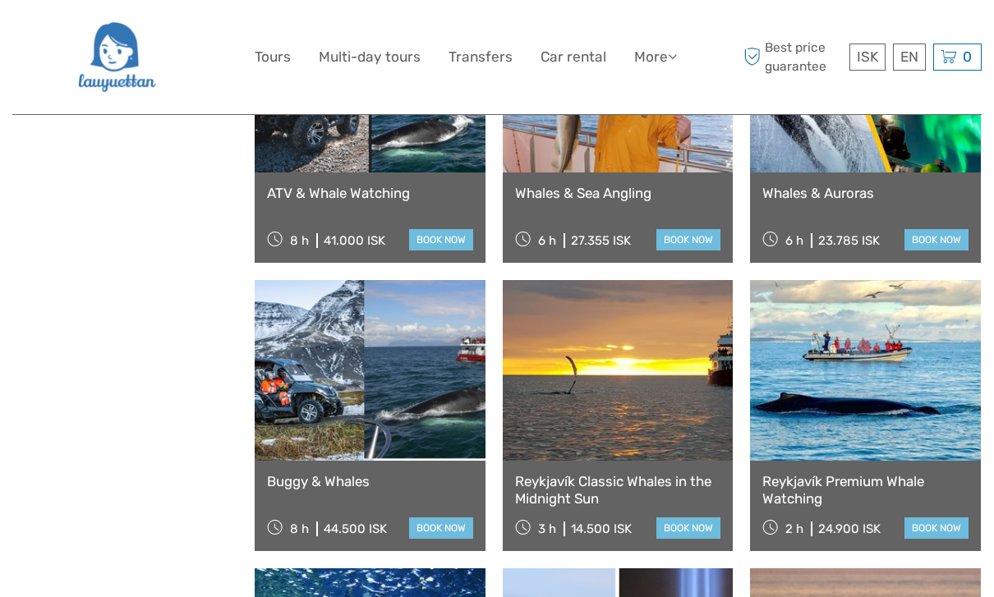
scroll to position [900, 0]
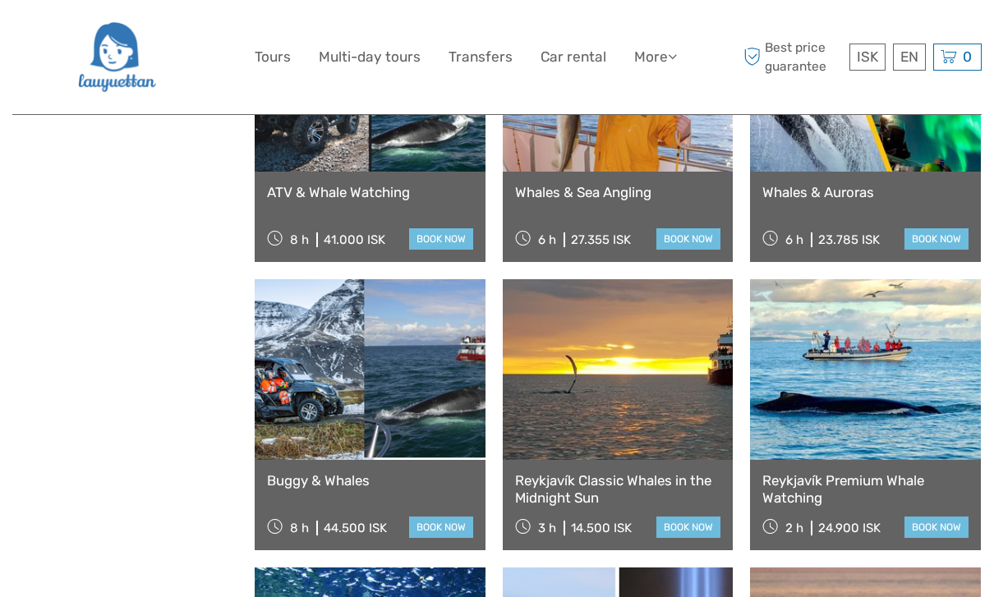
click at [874, 407] on link at bounding box center [865, 369] width 231 height 181
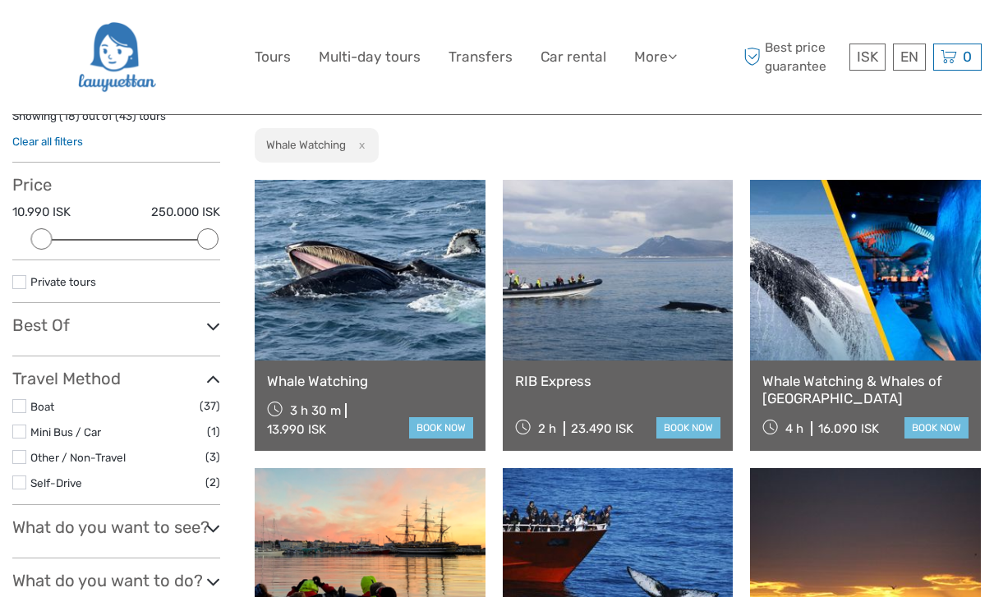
scroll to position [0, 0]
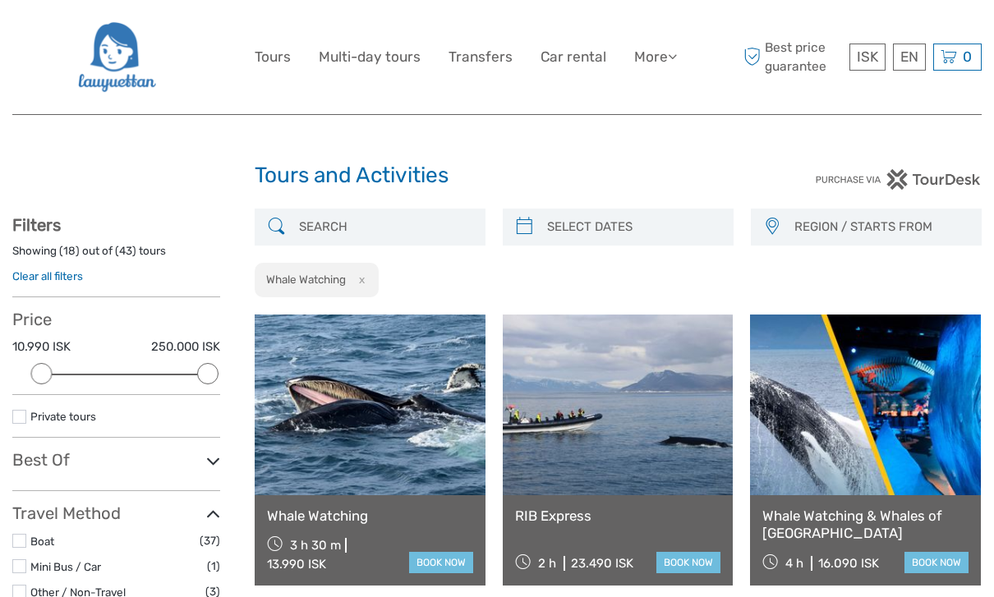
click at [402, 399] on link at bounding box center [370, 404] width 231 height 181
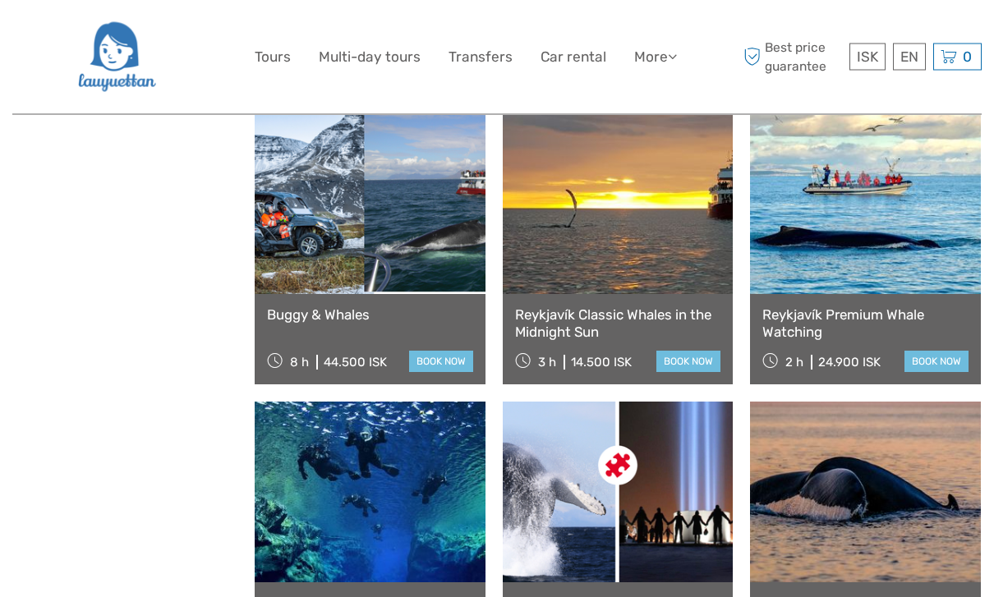
scroll to position [1064, 0]
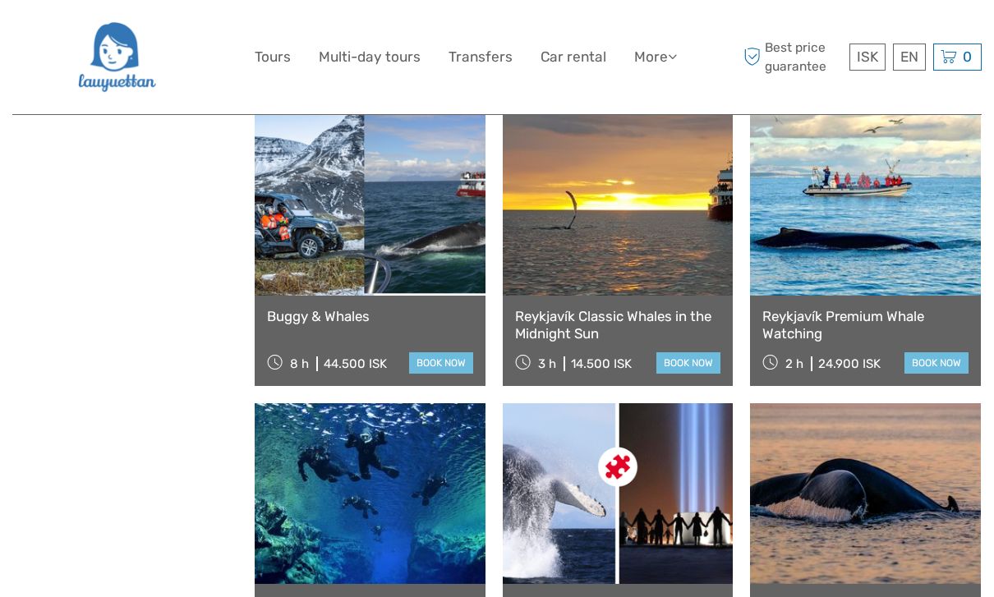
click at [847, 179] on link at bounding box center [865, 205] width 231 height 181
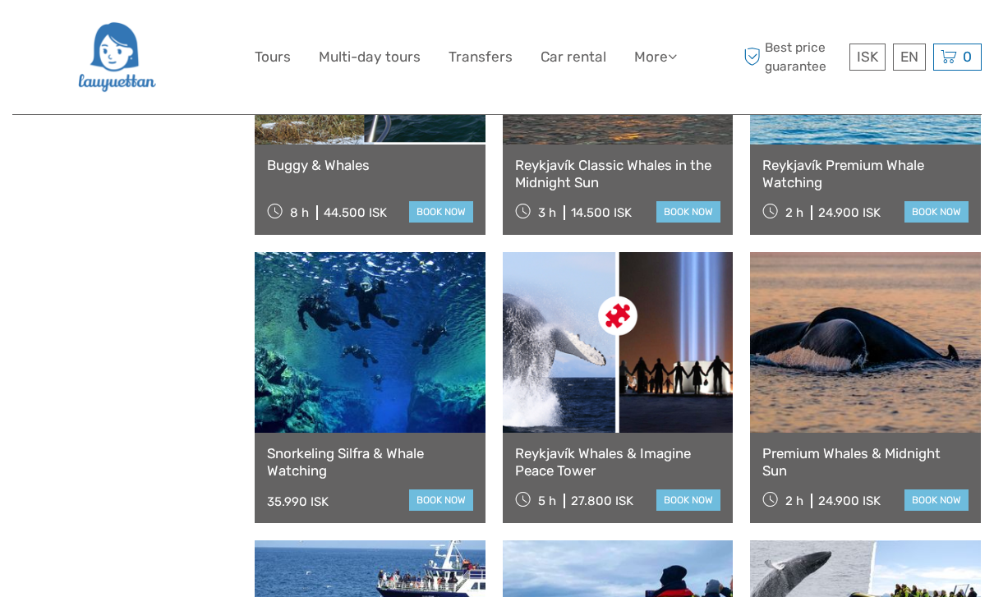
scroll to position [1218, 0]
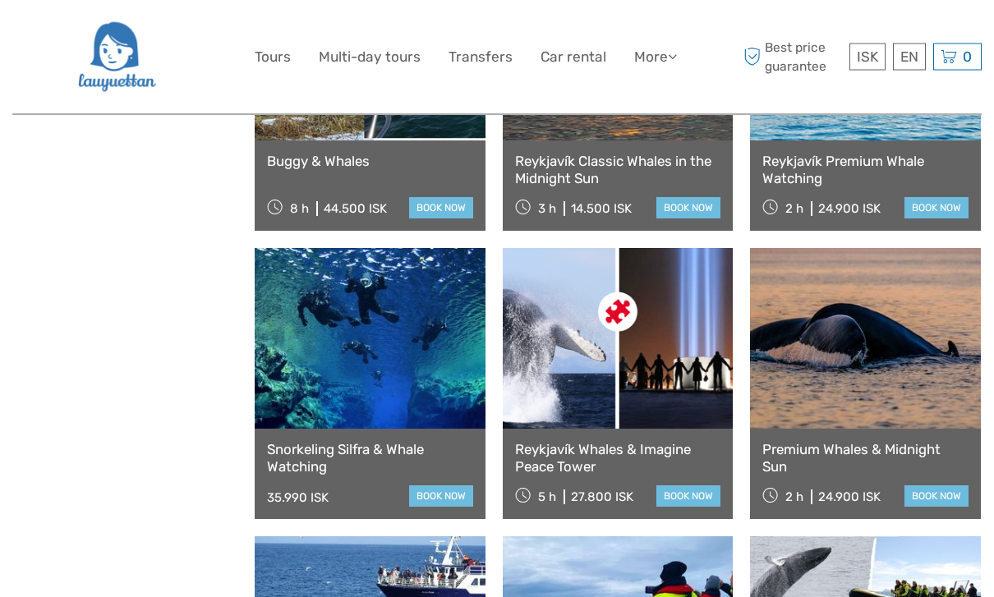
click at [802, 363] on link at bounding box center [865, 339] width 231 height 181
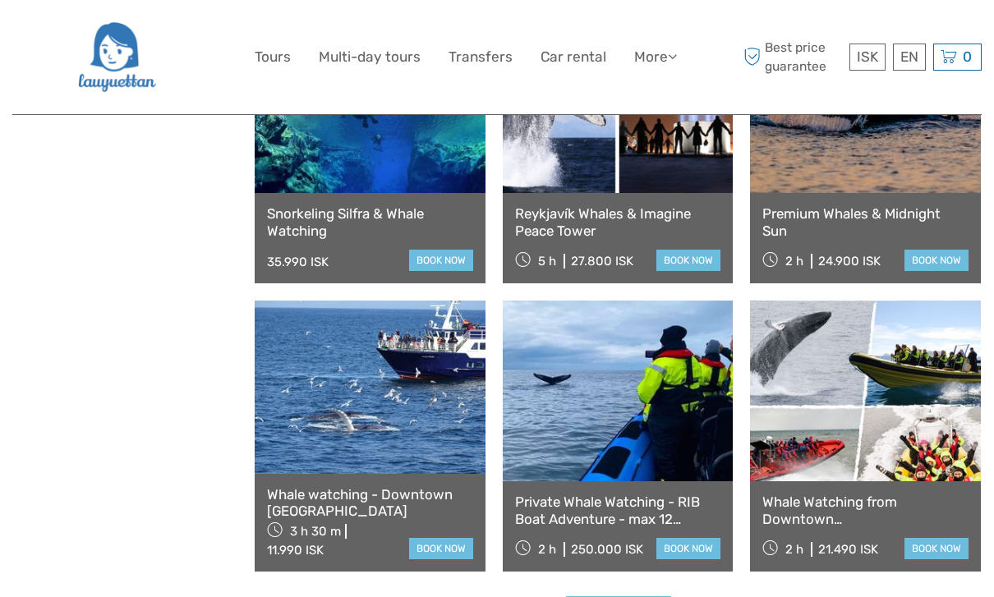
scroll to position [1544, 0]
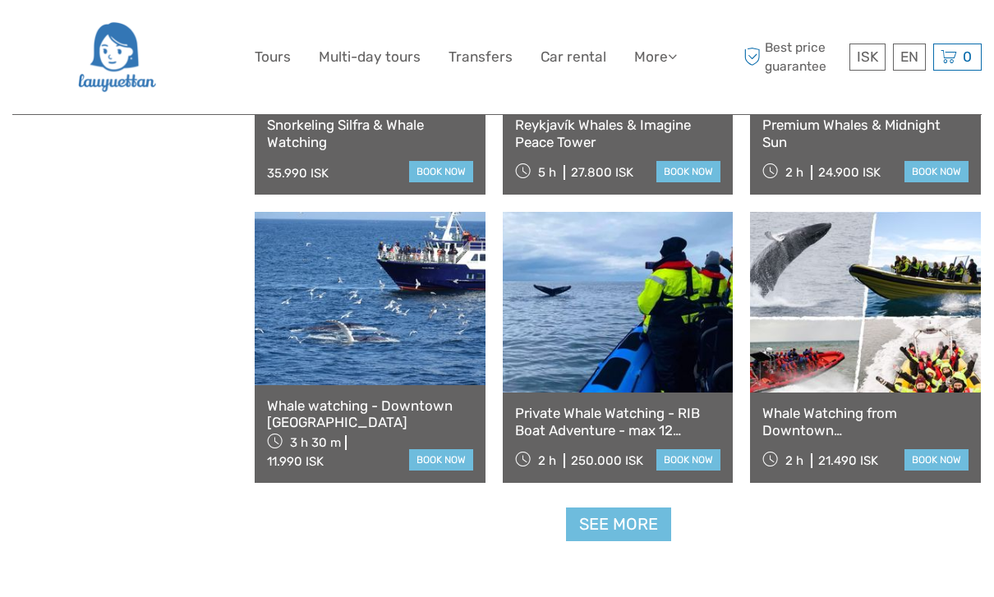
click at [829, 365] on link at bounding box center [865, 302] width 231 height 181
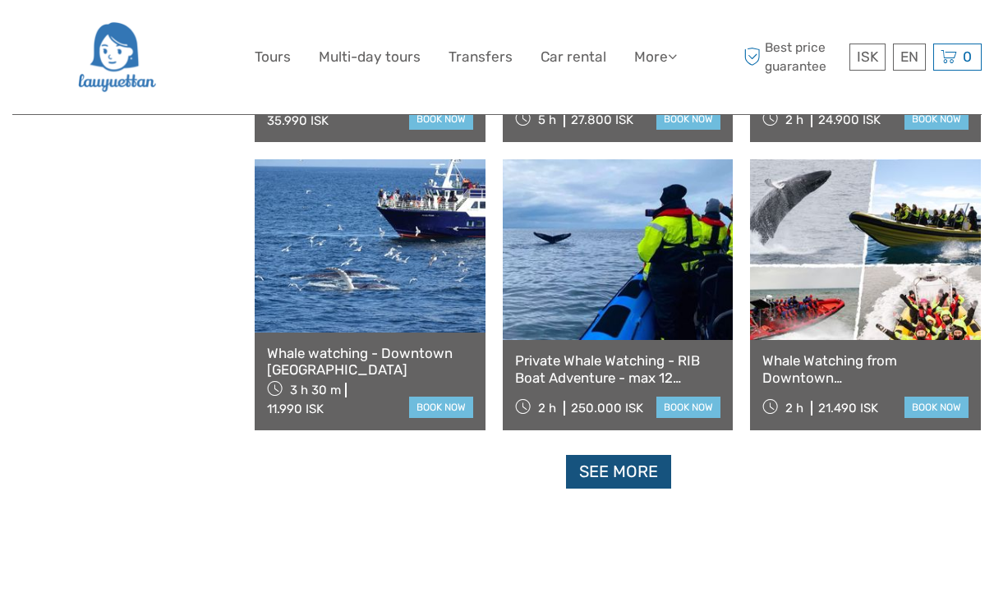
click at [604, 470] on link "See more" at bounding box center [618, 472] width 105 height 34
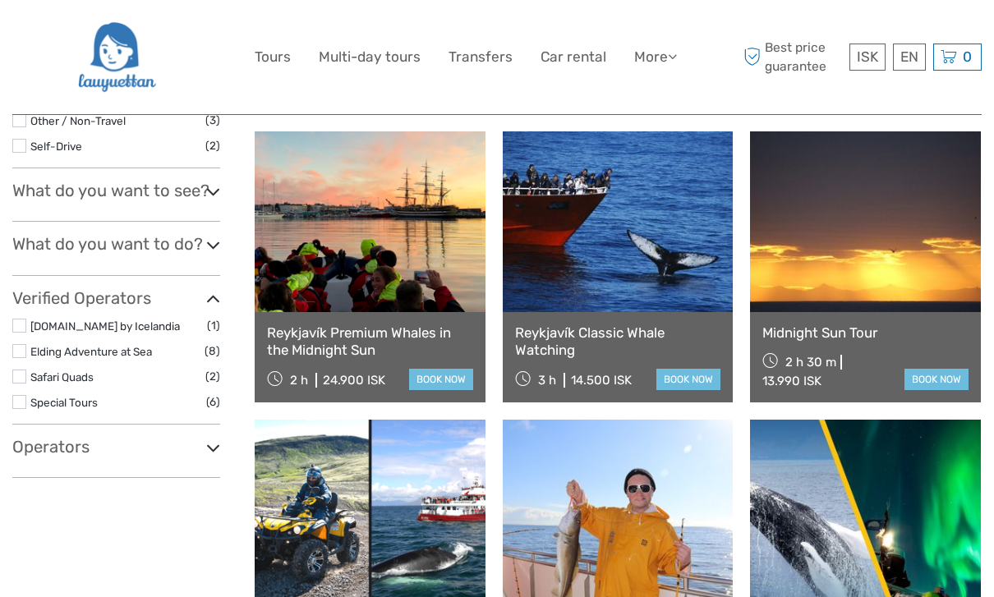
scroll to position [400, 0]
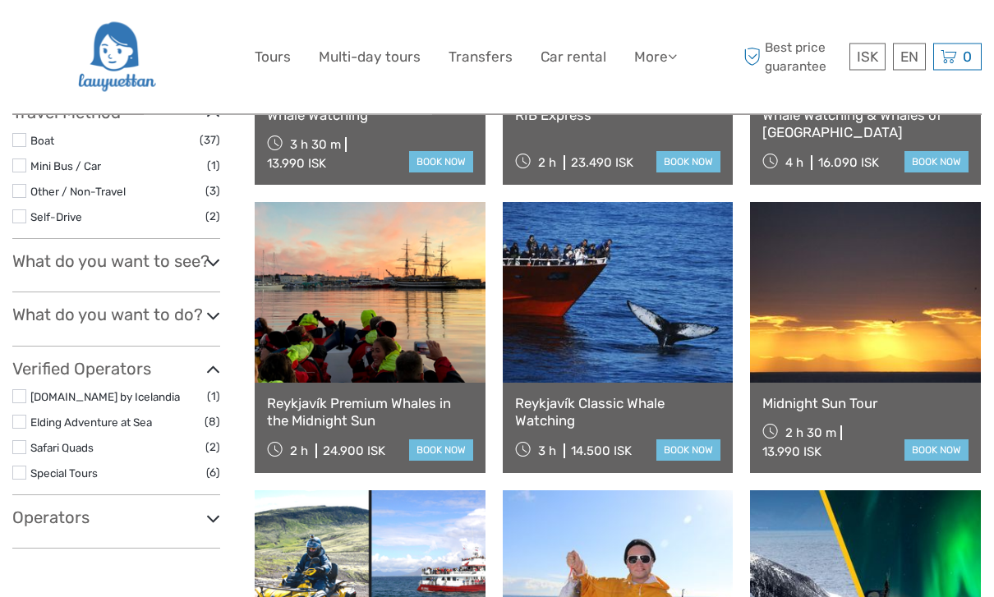
click at [213, 309] on icon at bounding box center [213, 316] width 14 height 22
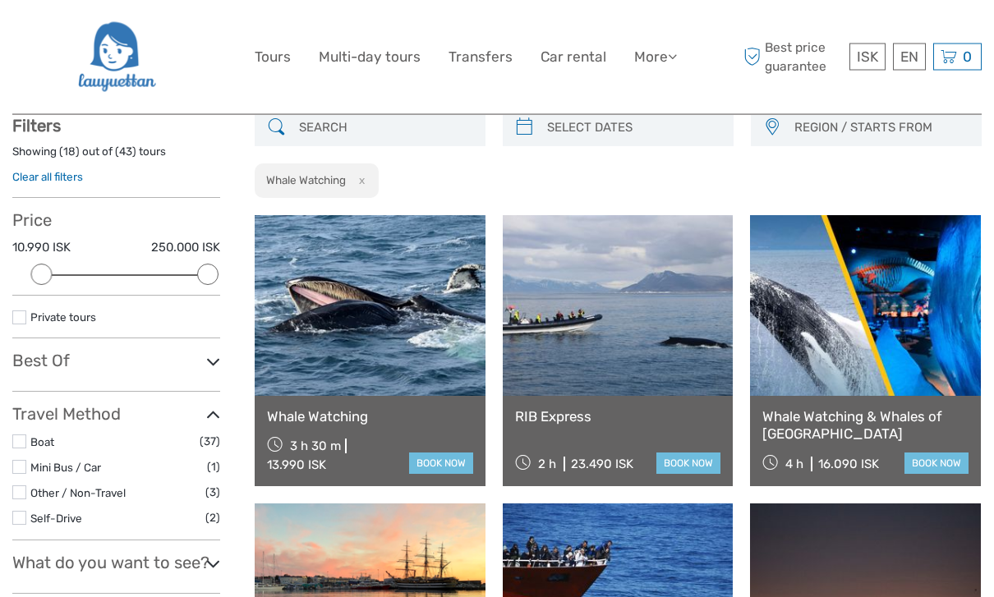
scroll to position [100, 0]
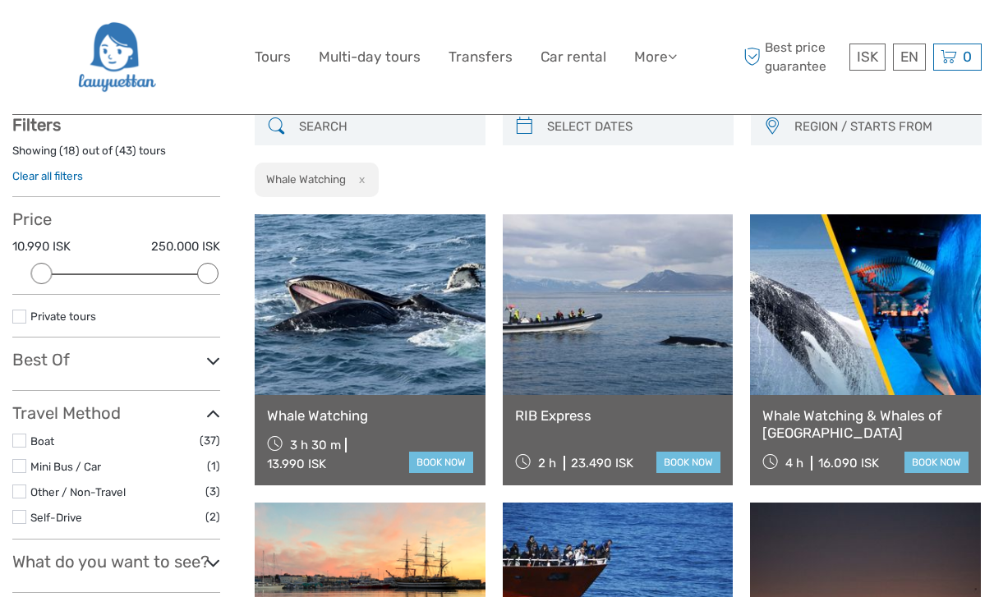
click at [561, 360] on link at bounding box center [618, 304] width 231 height 181
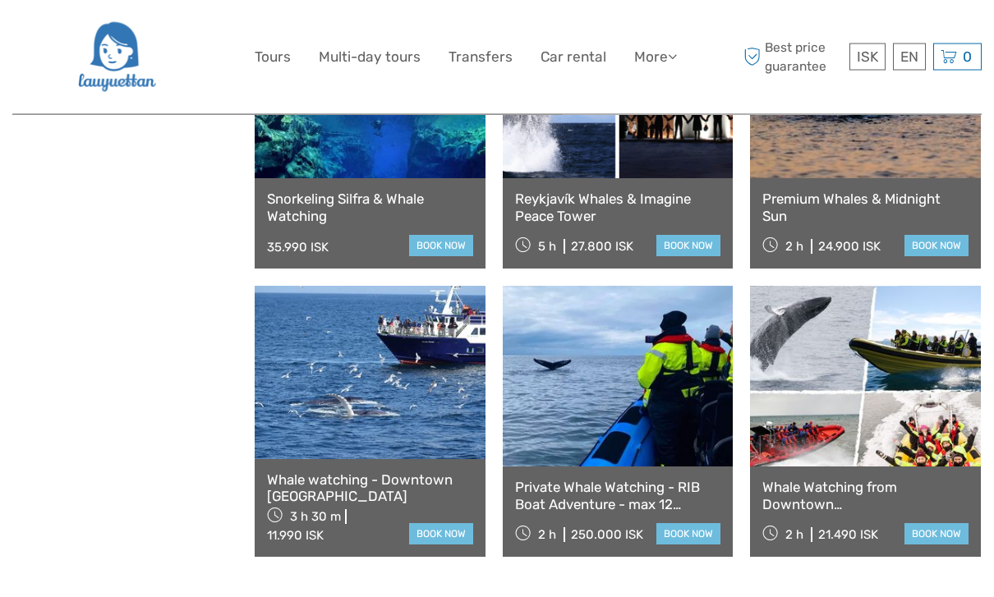
scroll to position [1472, 0]
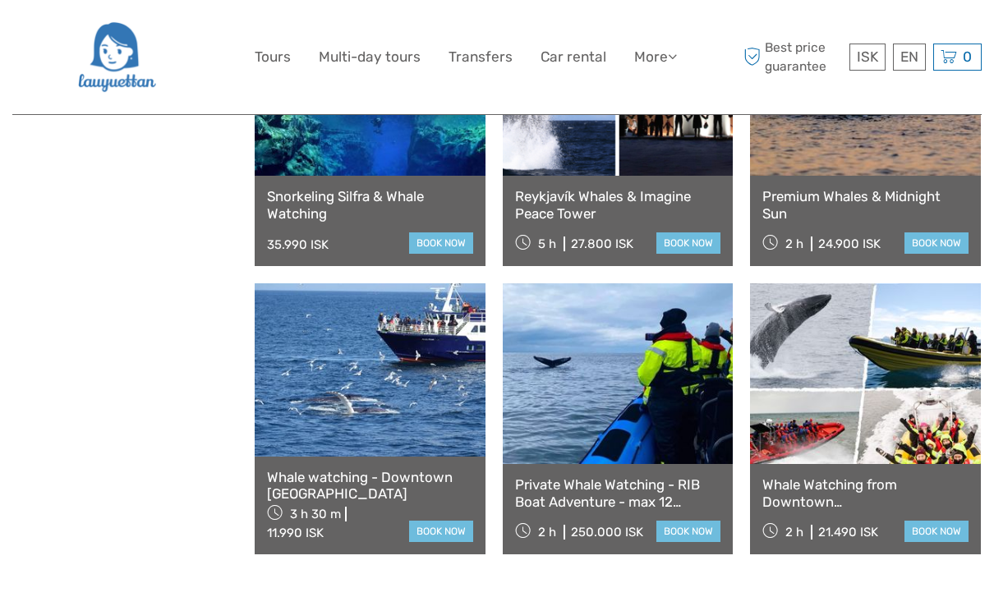
click at [393, 482] on link "Whale watching - Downtown Reykjavík" at bounding box center [370, 486] width 206 height 34
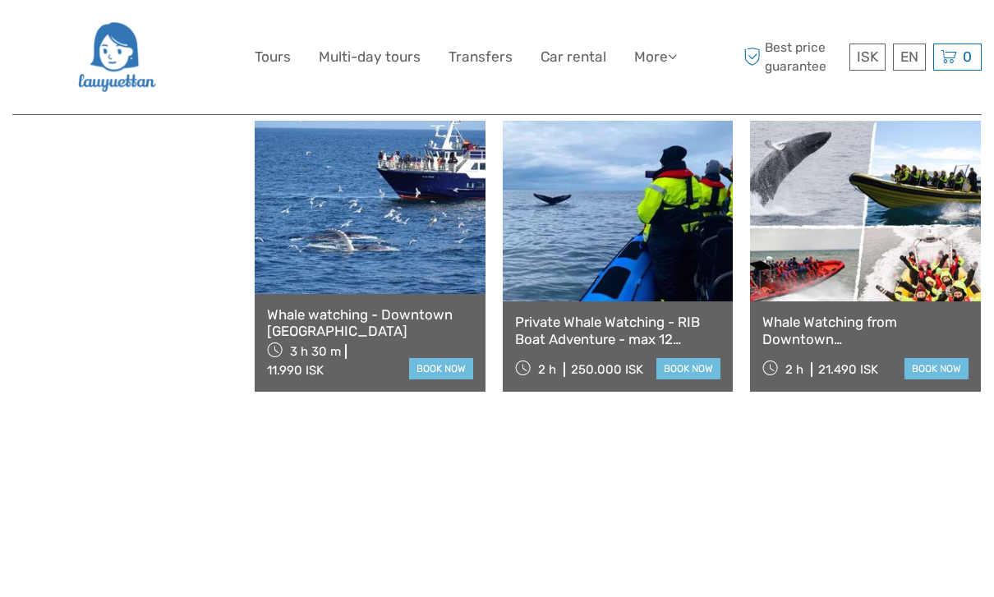
scroll to position [1636, 0]
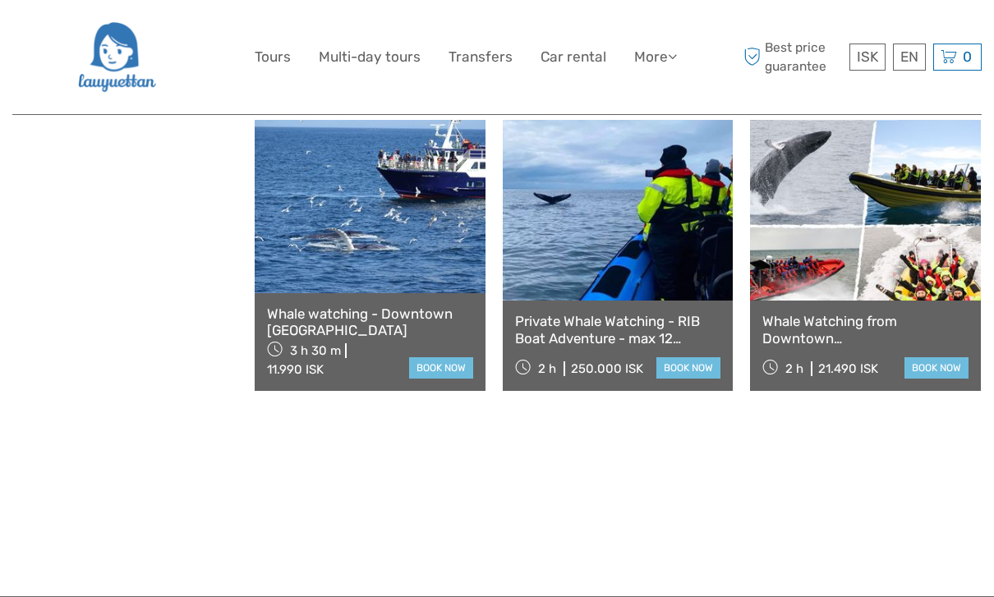
click at [438, 273] on link at bounding box center [370, 206] width 231 height 172
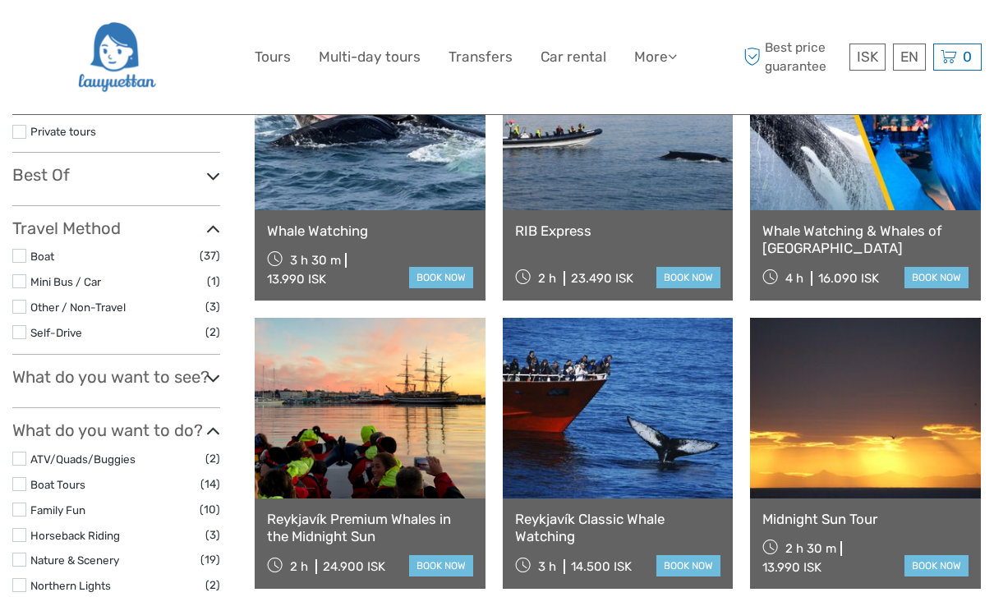
scroll to position [0, 0]
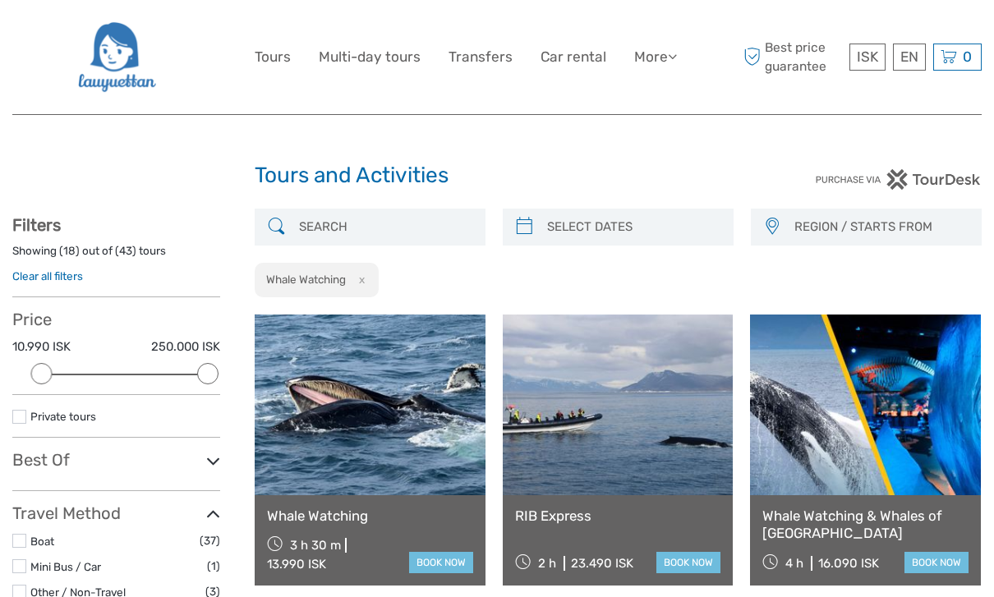
click at [342, 410] on link at bounding box center [370, 404] width 231 height 181
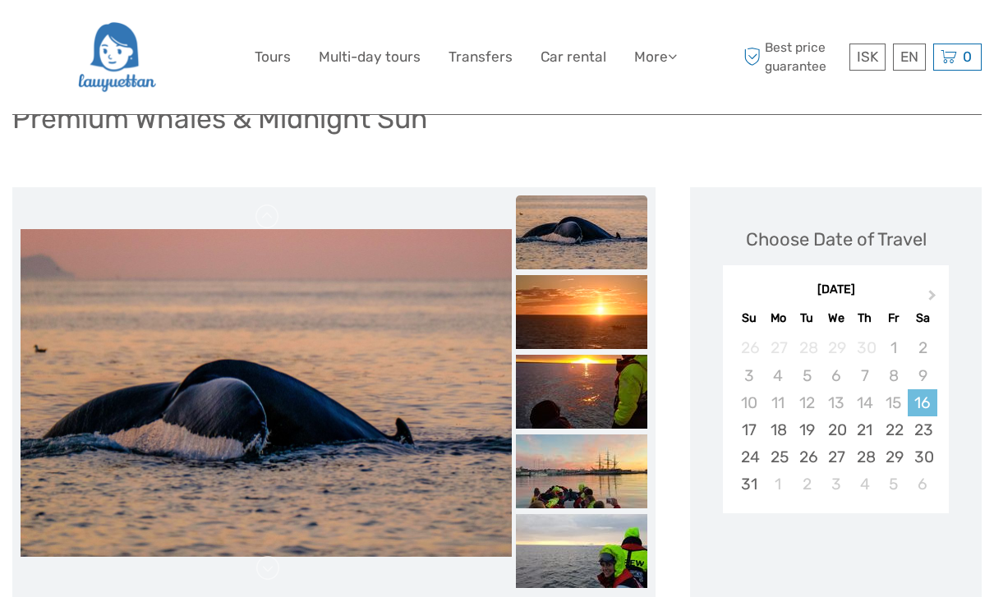
scroll to position [136, 0]
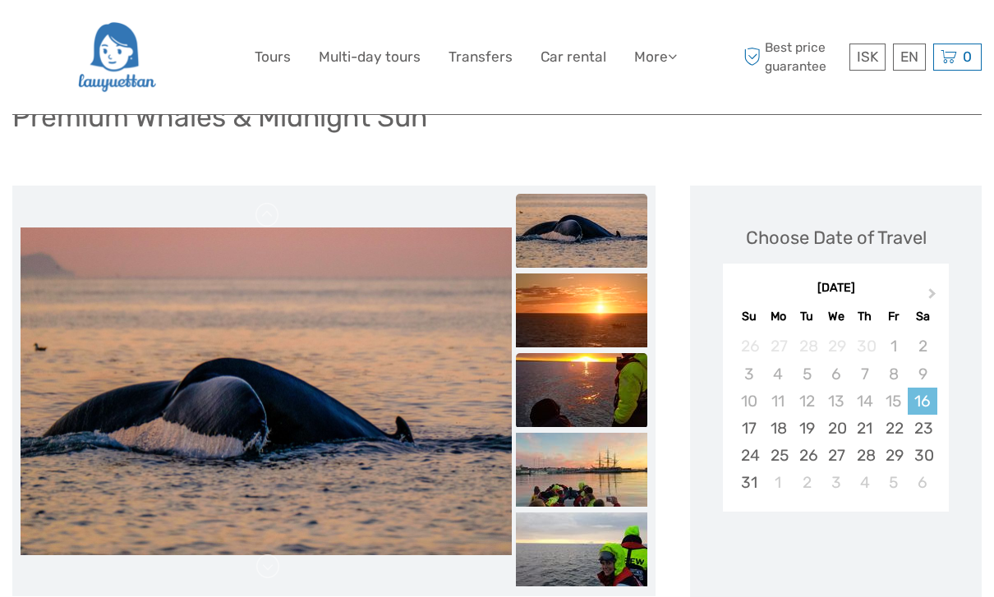
click at [592, 383] on img at bounding box center [581, 390] width 131 height 74
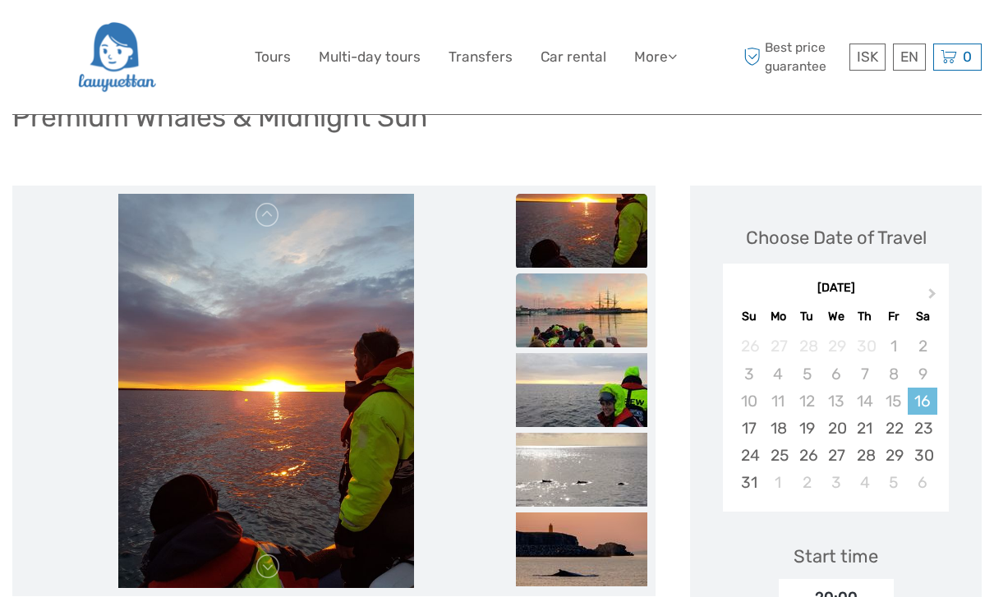
click at [595, 342] on img at bounding box center [581, 310] width 131 height 74
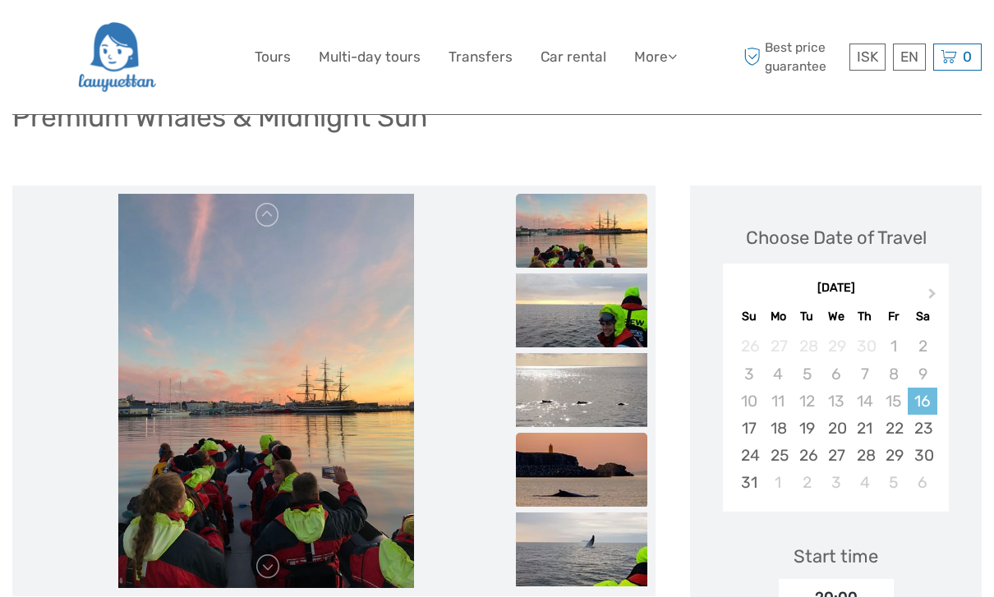
click at [591, 481] on img at bounding box center [581, 470] width 131 height 74
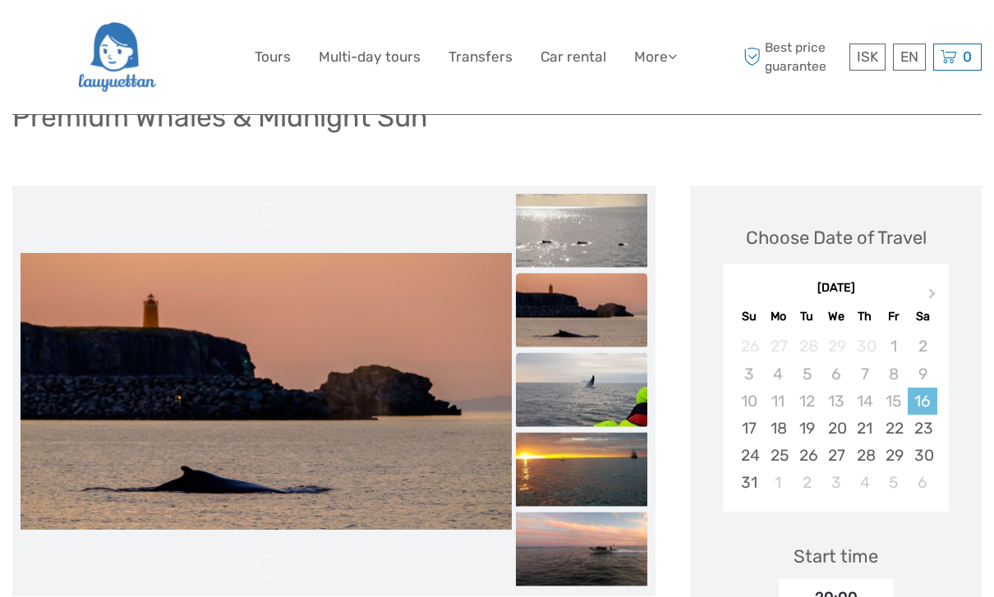
click at [610, 415] on img at bounding box center [581, 390] width 131 height 74
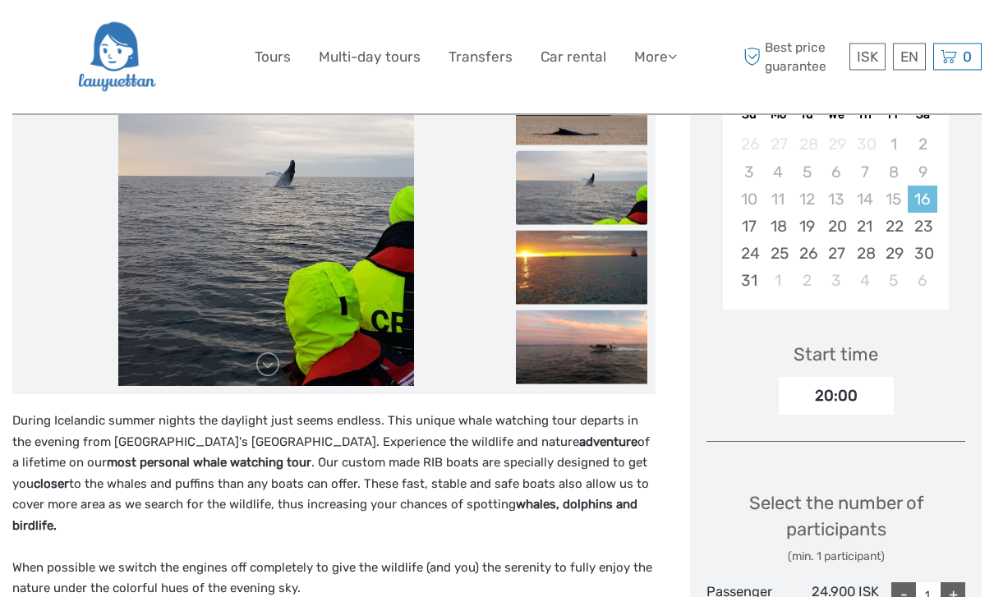
scroll to position [338, 0]
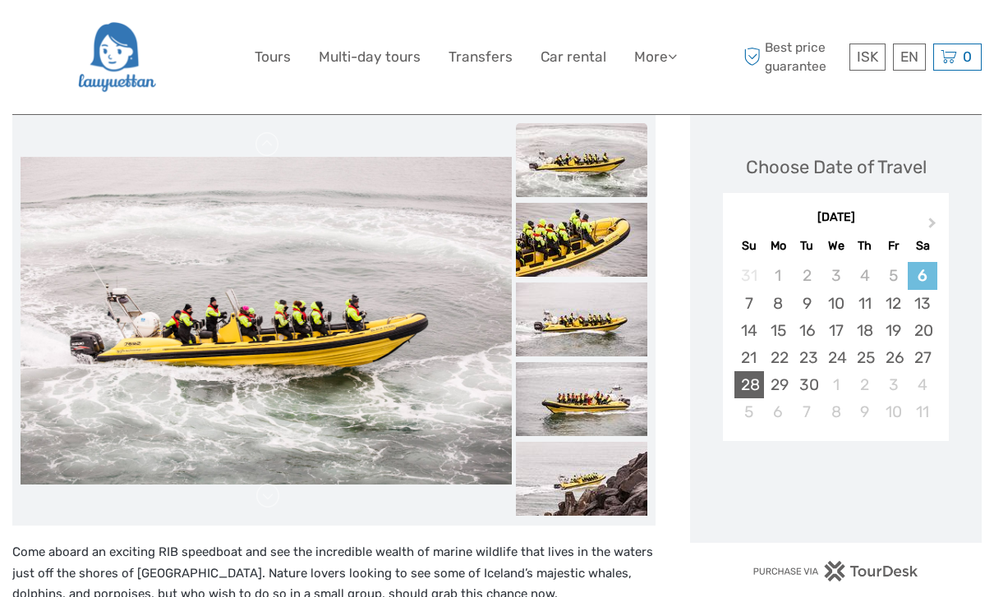
scroll to position [208, 0]
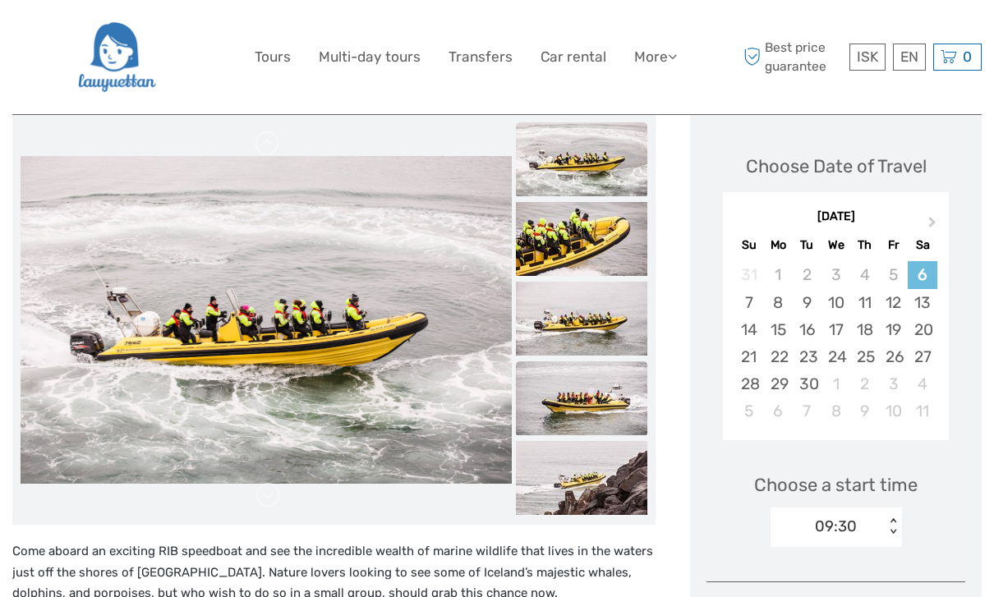
click at [600, 391] on img at bounding box center [581, 398] width 131 height 74
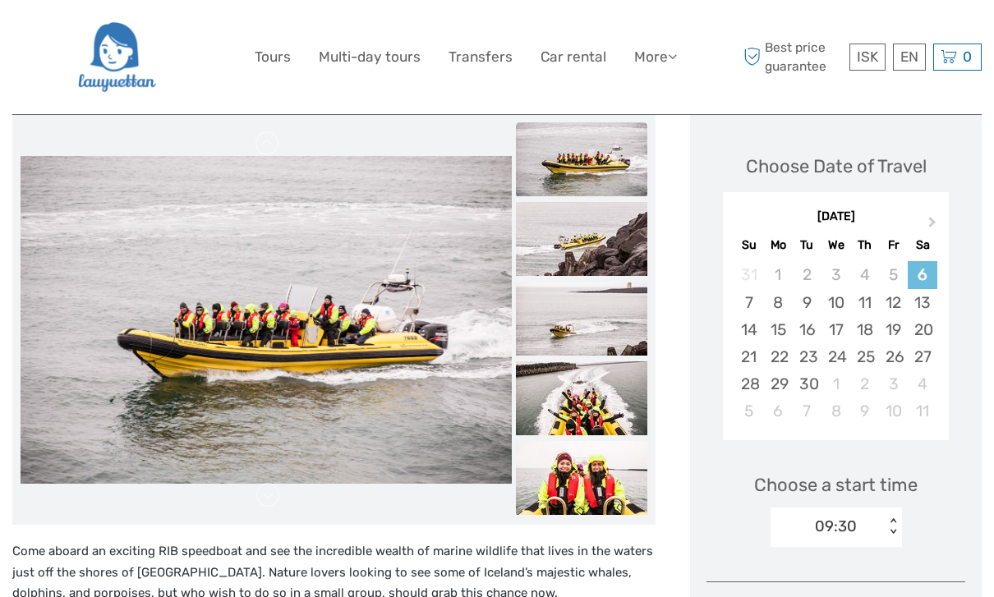
click at [594, 481] on img at bounding box center [581, 478] width 131 height 74
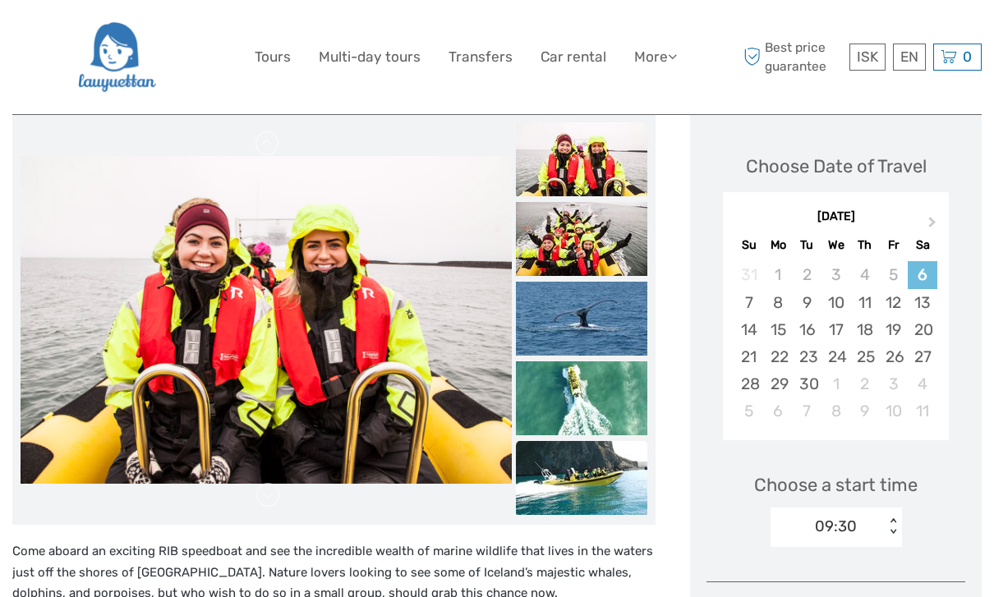
click at [594, 481] on img at bounding box center [581, 478] width 131 height 74
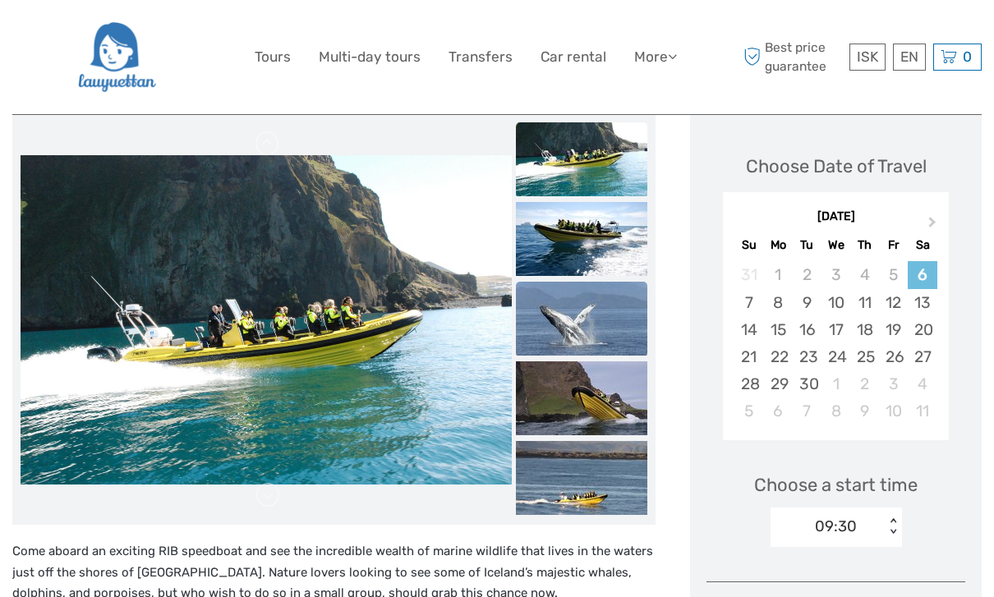
click at [591, 315] on img at bounding box center [581, 319] width 131 height 74
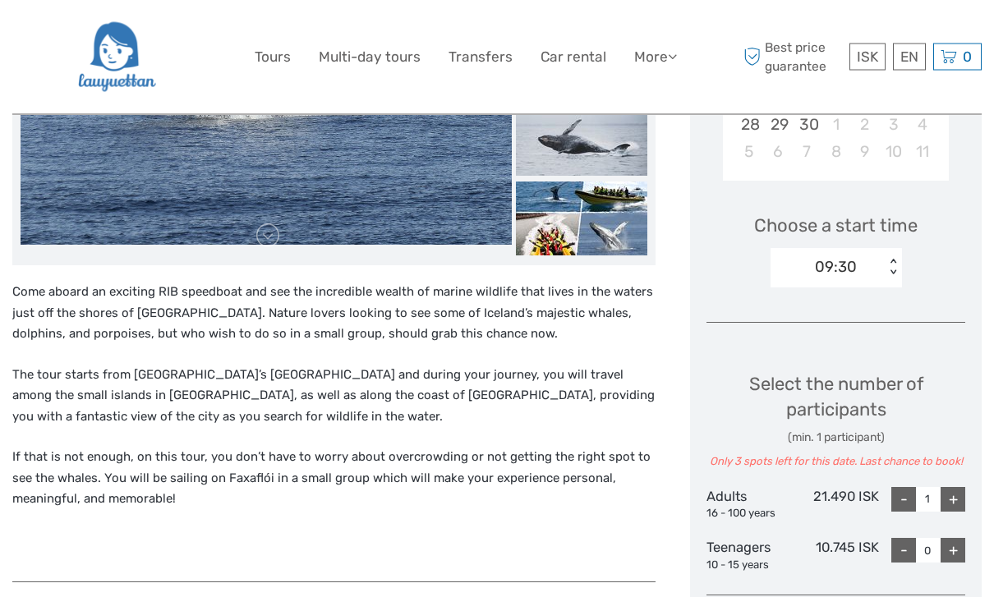
scroll to position [523, 0]
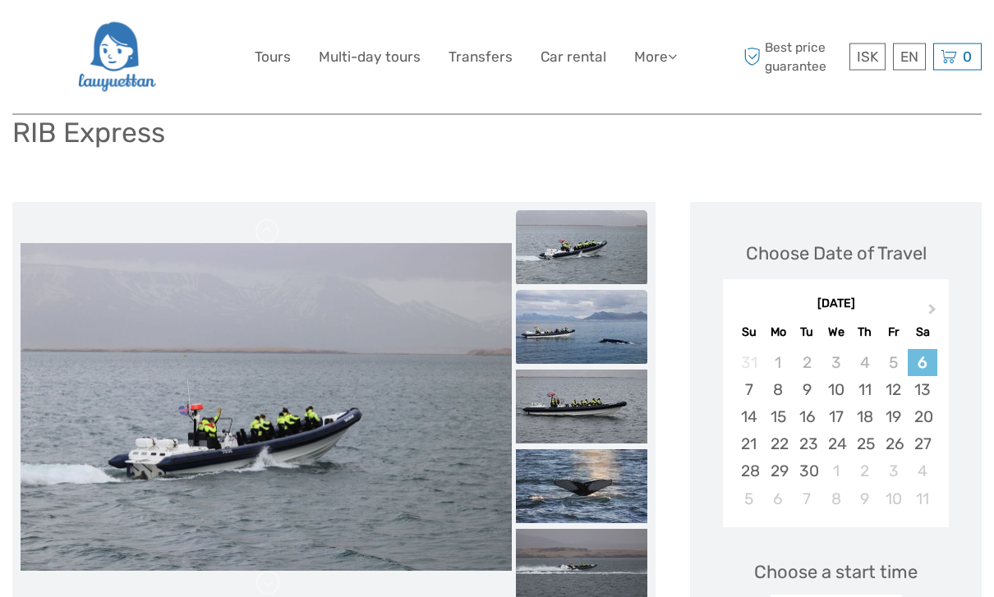
scroll to position [130, 0]
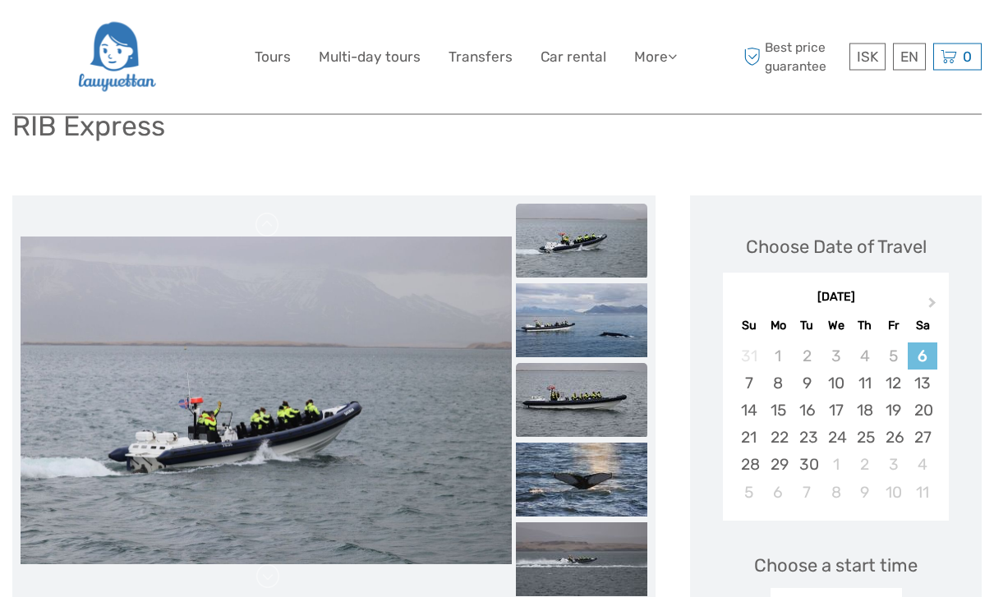
click at [571, 408] on img at bounding box center [581, 401] width 131 height 74
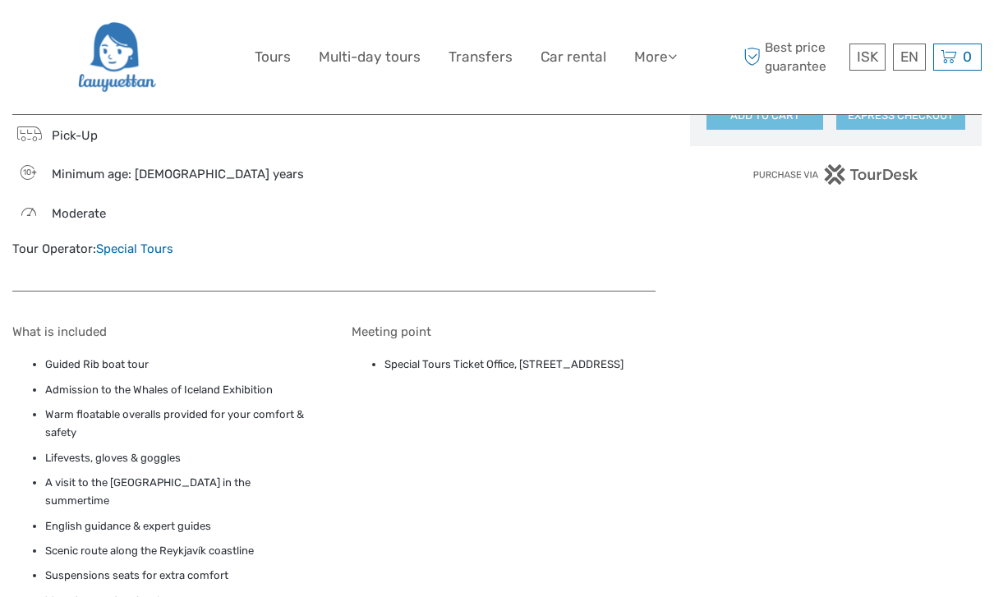
scroll to position [1182, 0]
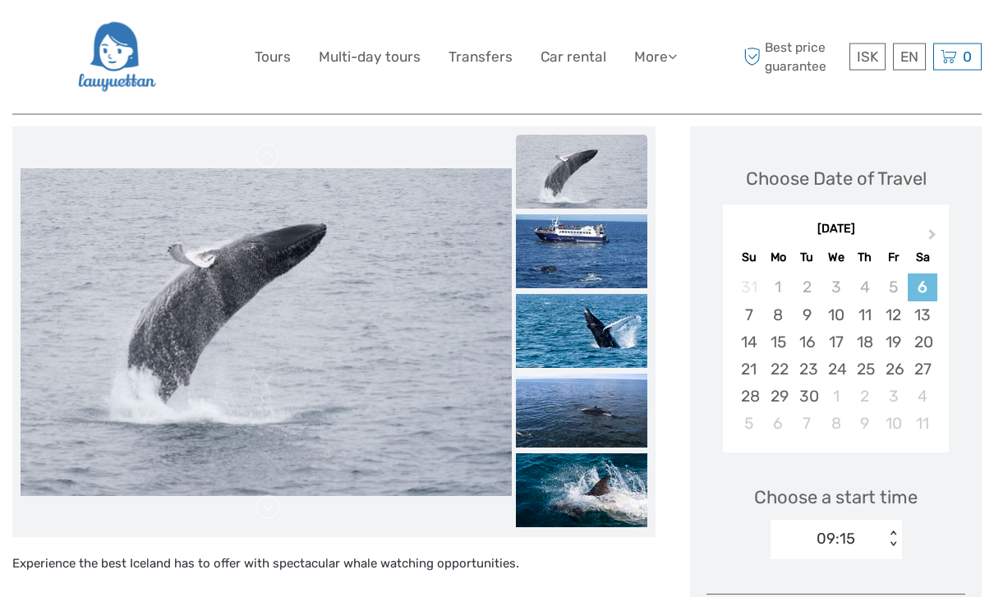
scroll to position [186, 0]
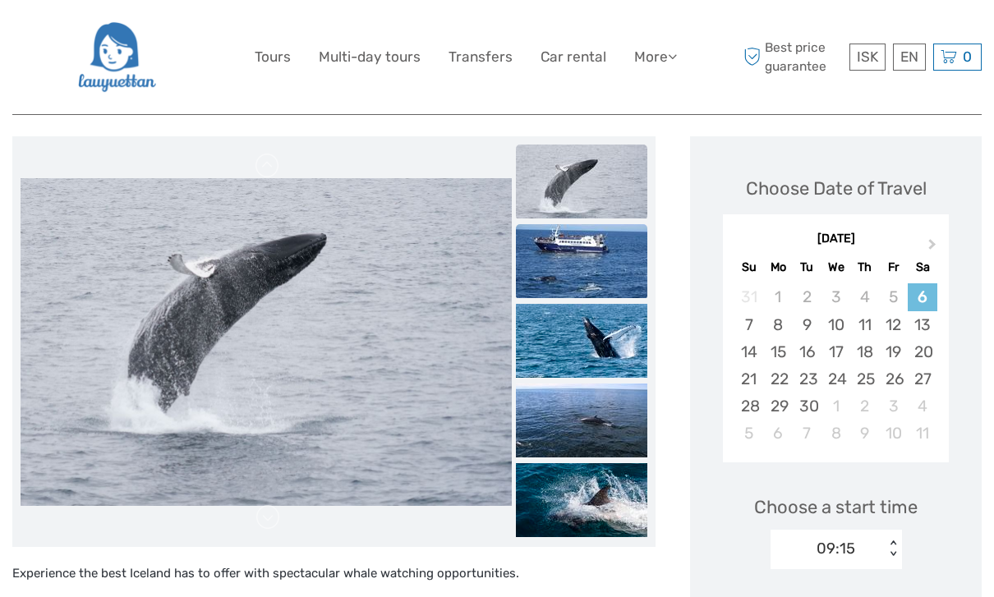
click at [544, 255] on img at bounding box center [581, 261] width 131 height 74
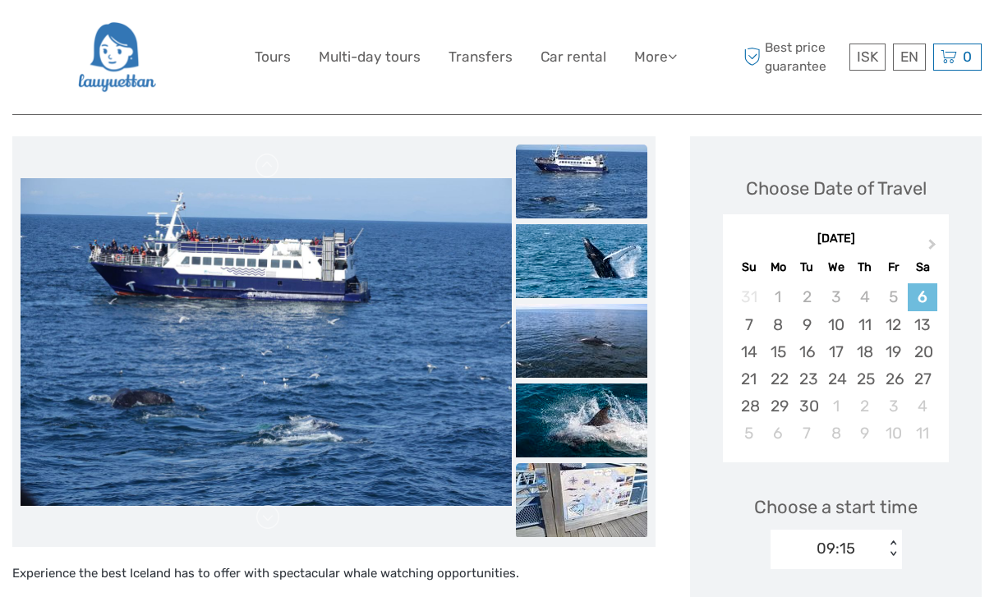
click at [571, 485] on img at bounding box center [581, 500] width 131 height 74
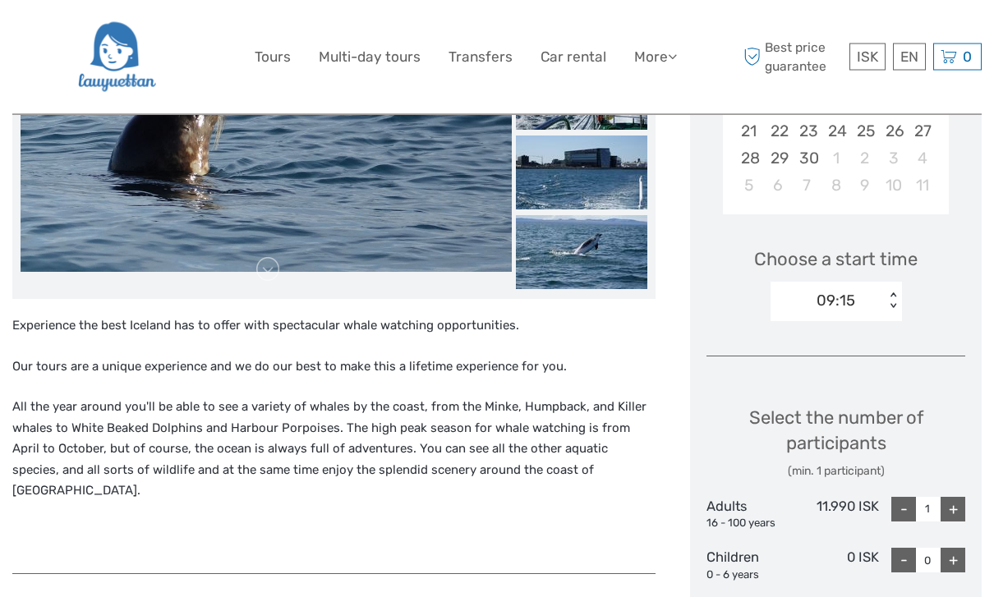
scroll to position [434, 0]
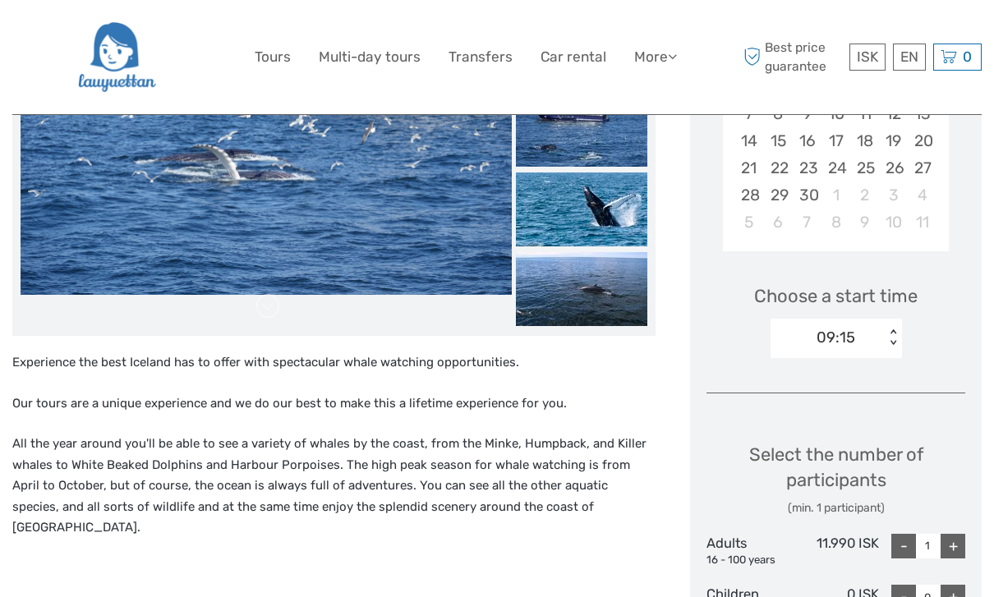
scroll to position [410, 0]
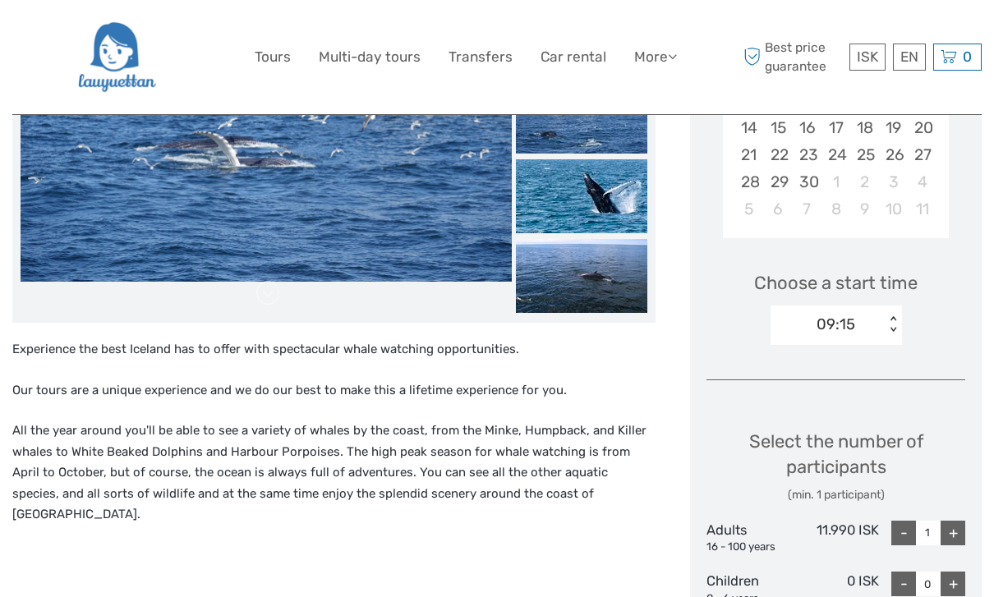
click at [887, 322] on div "< >" at bounding box center [892, 324] width 14 height 17
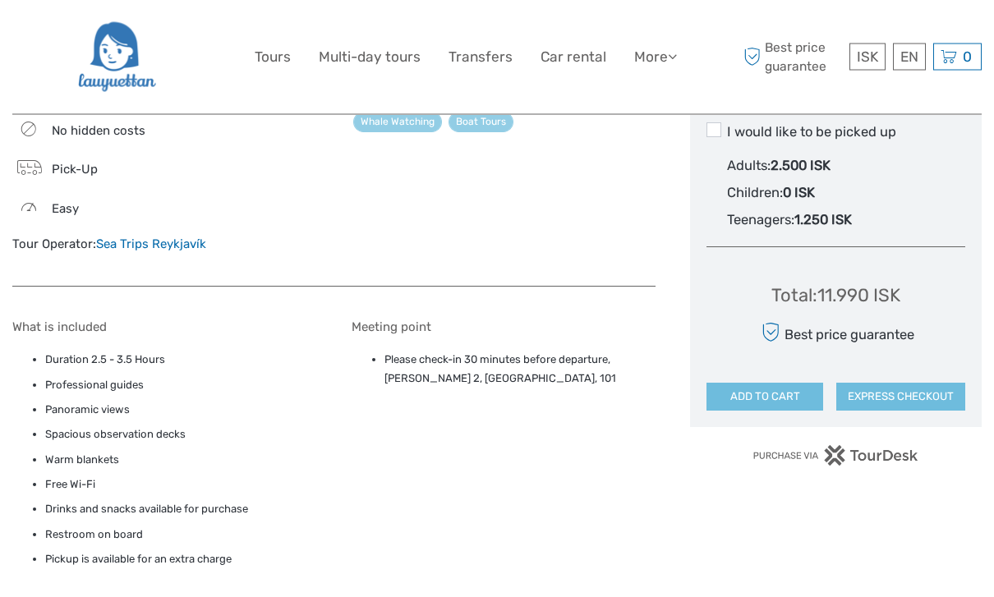
scroll to position [644, 0]
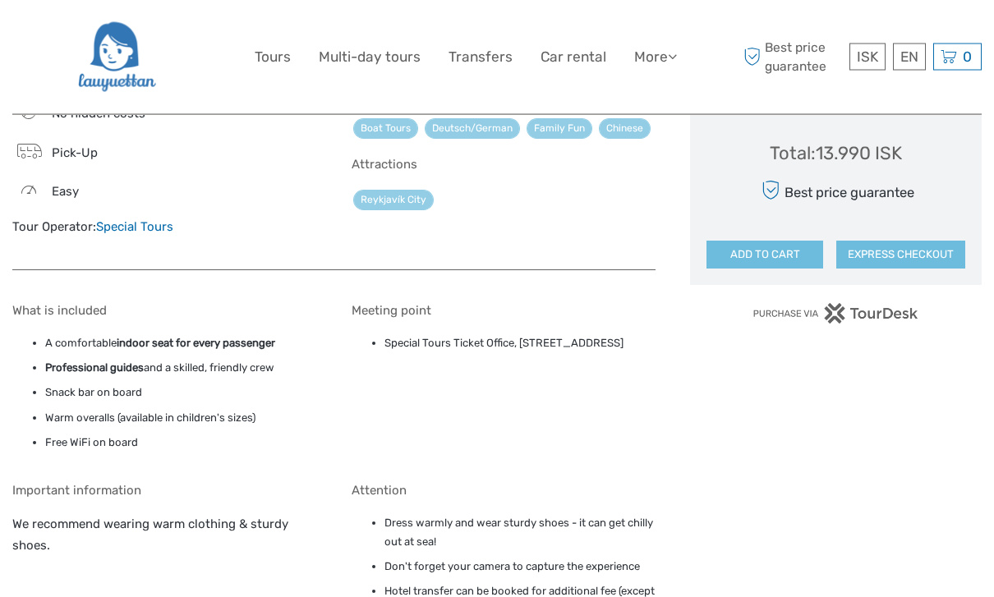
scroll to position [1407, 0]
drag, startPoint x: 389, startPoint y: 334, endPoint x: 446, endPoint y: 334, distance: 56.7
click at [446, 334] on li "Special Tours Ticket Office, Geirsgata 11, Reykjavík, 101" at bounding box center [520, 343] width 272 height 18
click at [440, 337] on li "Special Tours Ticket Office, Geirsgata 11, Reykjavík, 101" at bounding box center [520, 343] width 272 height 18
drag, startPoint x: 385, startPoint y: 334, endPoint x: 513, endPoint y: 333, distance: 128.1
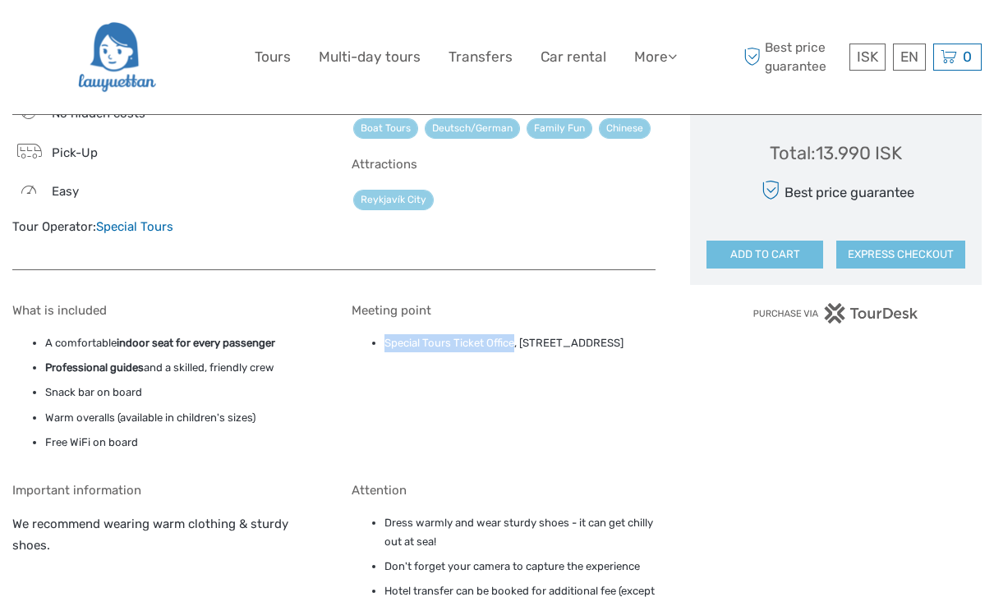
click at [513, 334] on li "Special Tours Ticket Office, Geirsgata 11, Reykjavík, 101" at bounding box center [520, 343] width 272 height 18
copy li "Special Tours Ticket Office"
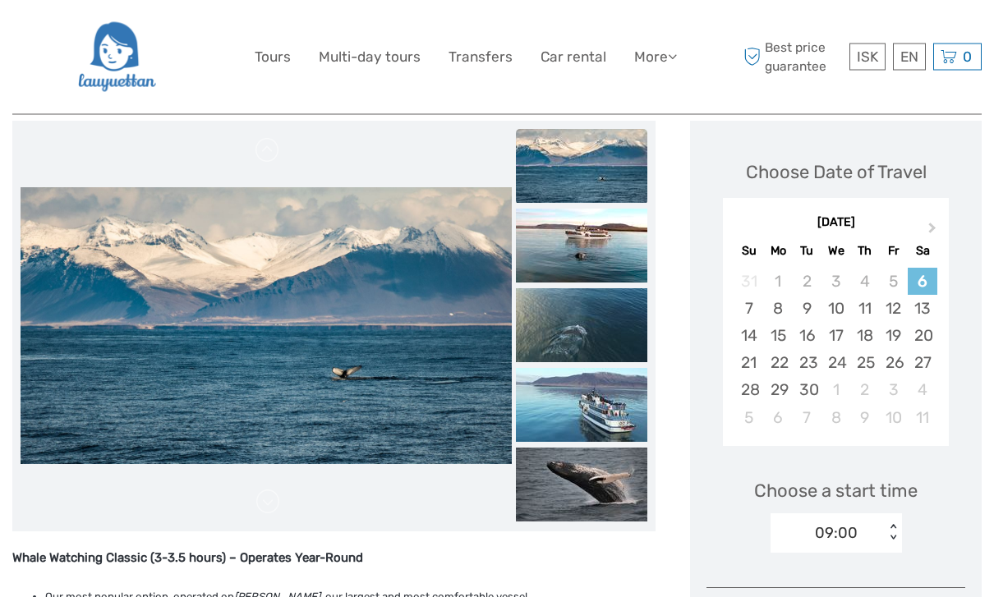
scroll to position [283, 0]
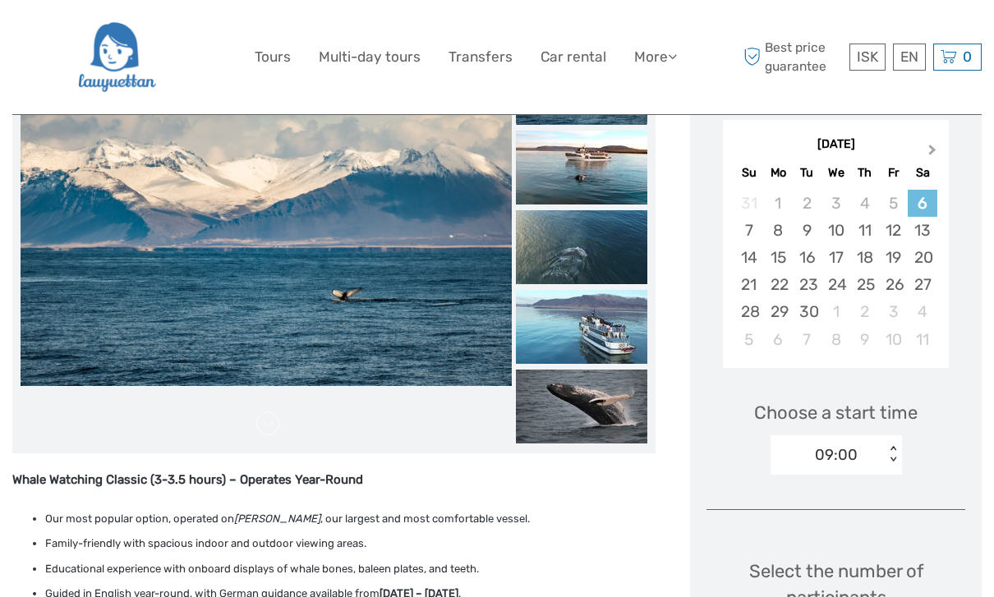
click at [932, 147] on span "Next Month" at bounding box center [932, 153] width 0 height 24
click at [871, 232] on div "9" at bounding box center [864, 230] width 29 height 27
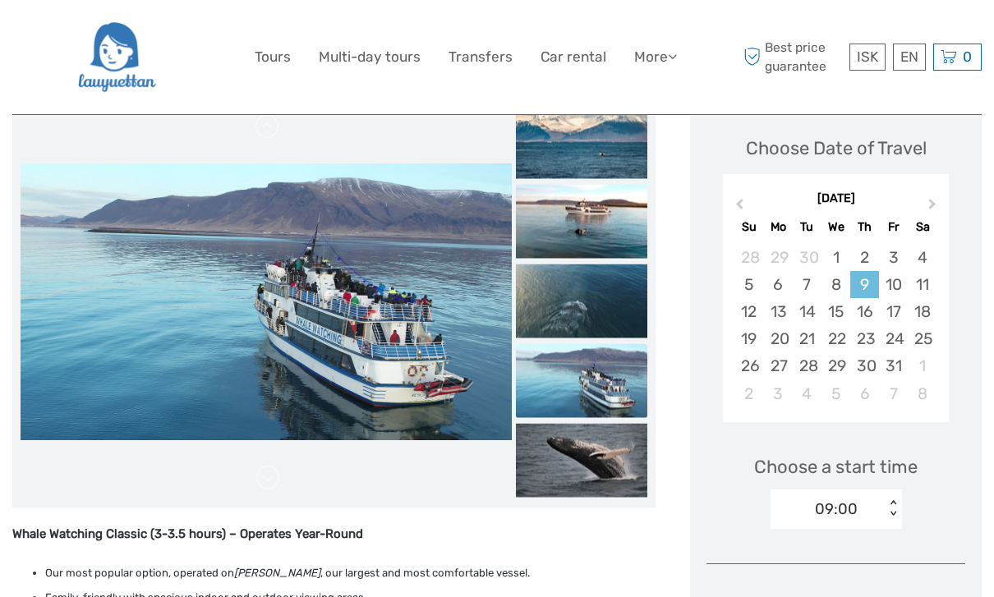
scroll to position [239, 0]
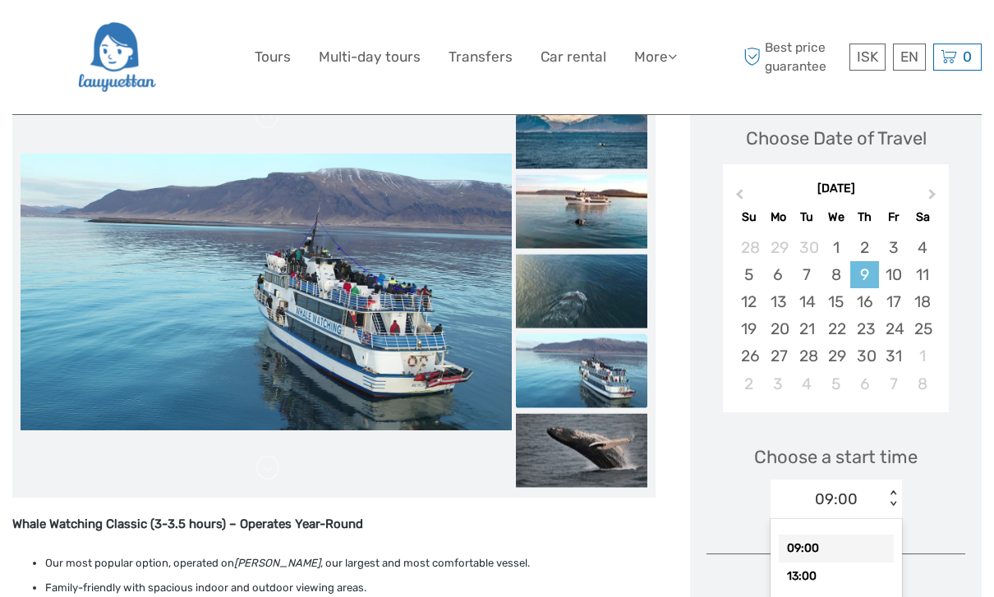
click at [892, 495] on div "< >" at bounding box center [892, 498] width 14 height 17
click at [863, 546] on div "09:00" at bounding box center [835, 549] width 115 height 28
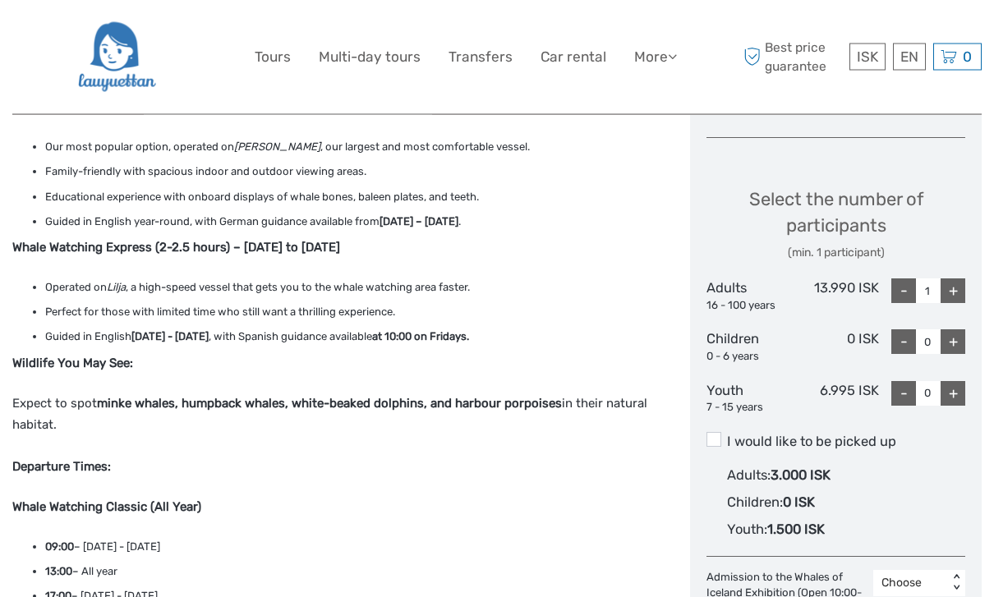
scroll to position [655, 0]
click at [951, 289] on div "+" at bounding box center [952, 290] width 25 height 25
type input "4"
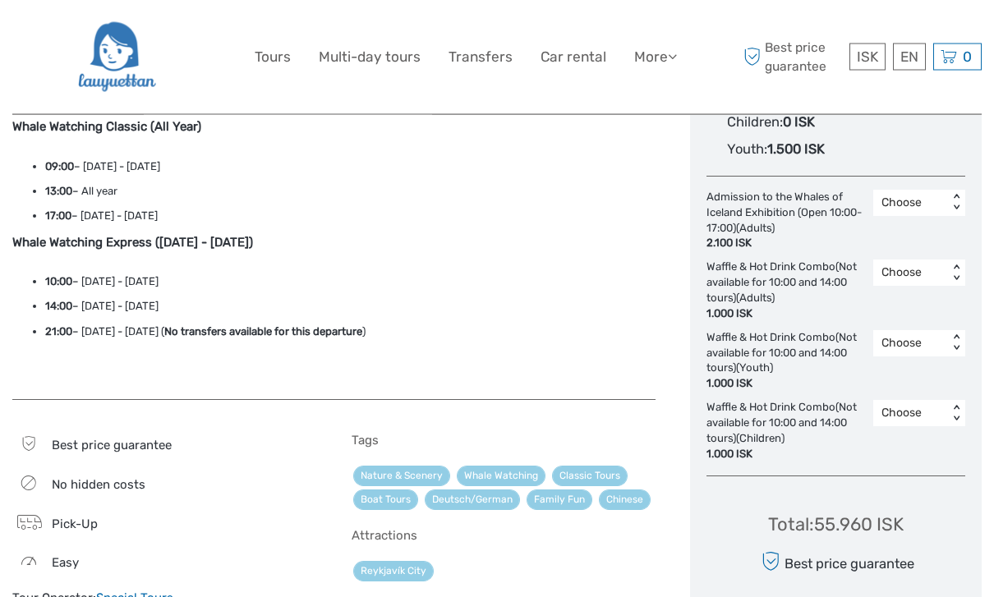
scroll to position [1035, 0]
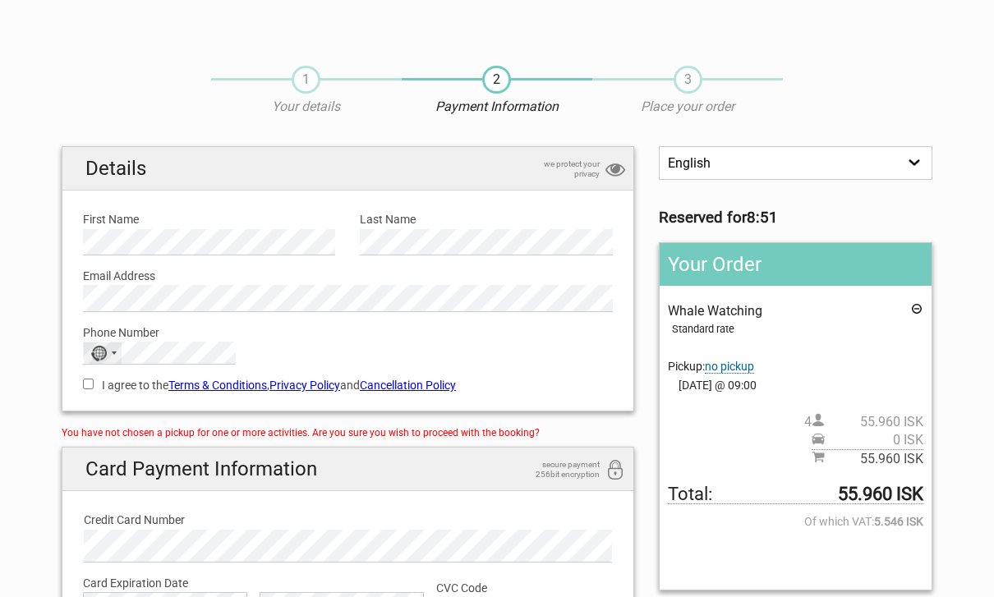
click at [108, 351] on div "No country selected" at bounding box center [103, 352] width 38 height 21
type input "886"
click at [152, 406] on li "Taiwan +886" at bounding box center [159, 406] width 151 height 31
click at [85, 381] on input "I agree to the Terms & Conditions , Privacy Policy and Cancellation Policy" at bounding box center [88, 384] width 11 height 11
checkbox input "true"
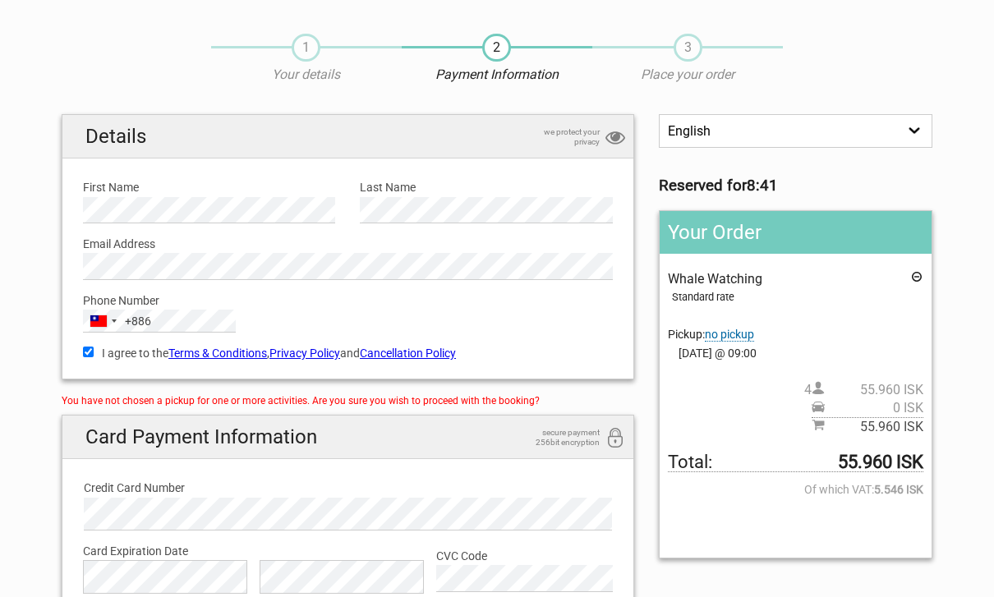
scroll to position [34, 0]
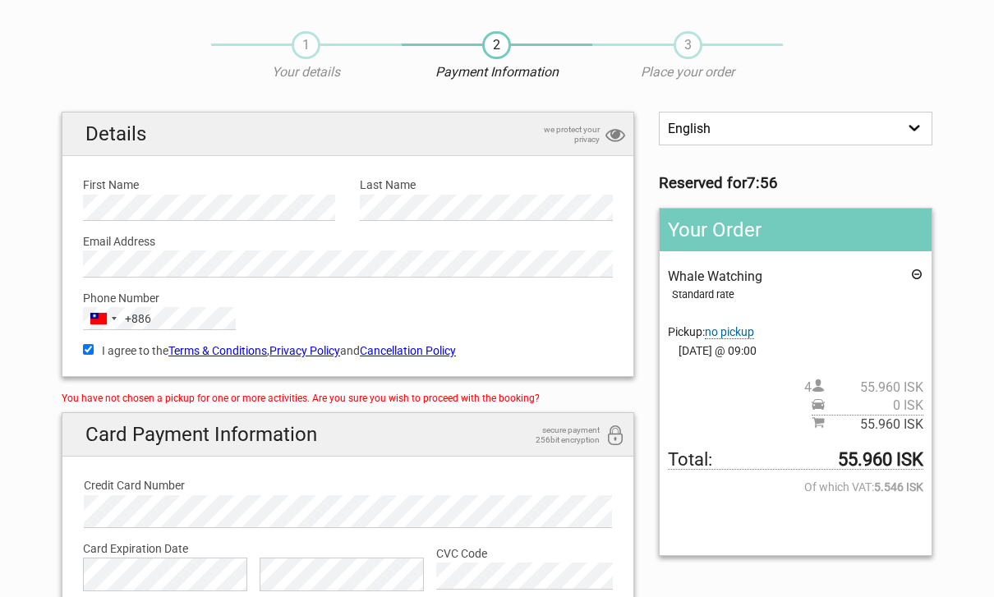
drag, startPoint x: 791, startPoint y: 131, endPoint x: 144, endPoint y: 554, distance: 773.4
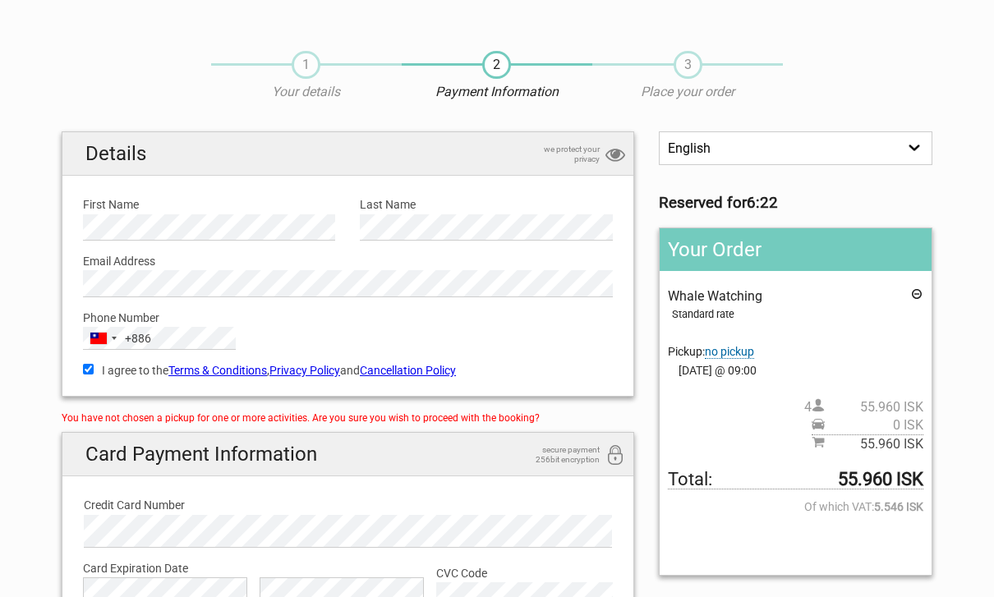
scroll to position [255, 0]
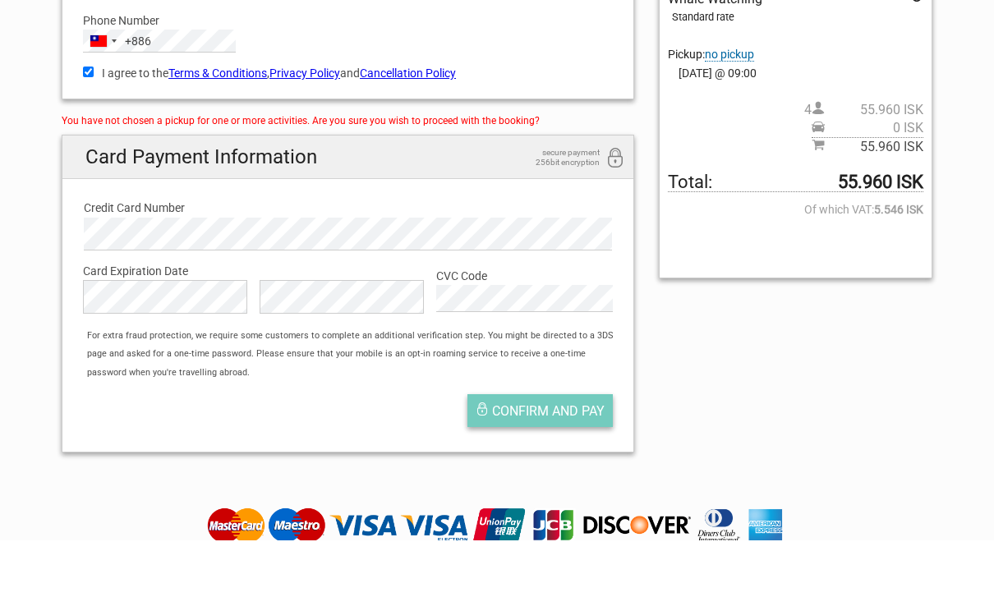
click at [502, 451] on button "Confirm and pay" at bounding box center [539, 467] width 145 height 33
